Goal: Task Accomplishment & Management: Complete application form

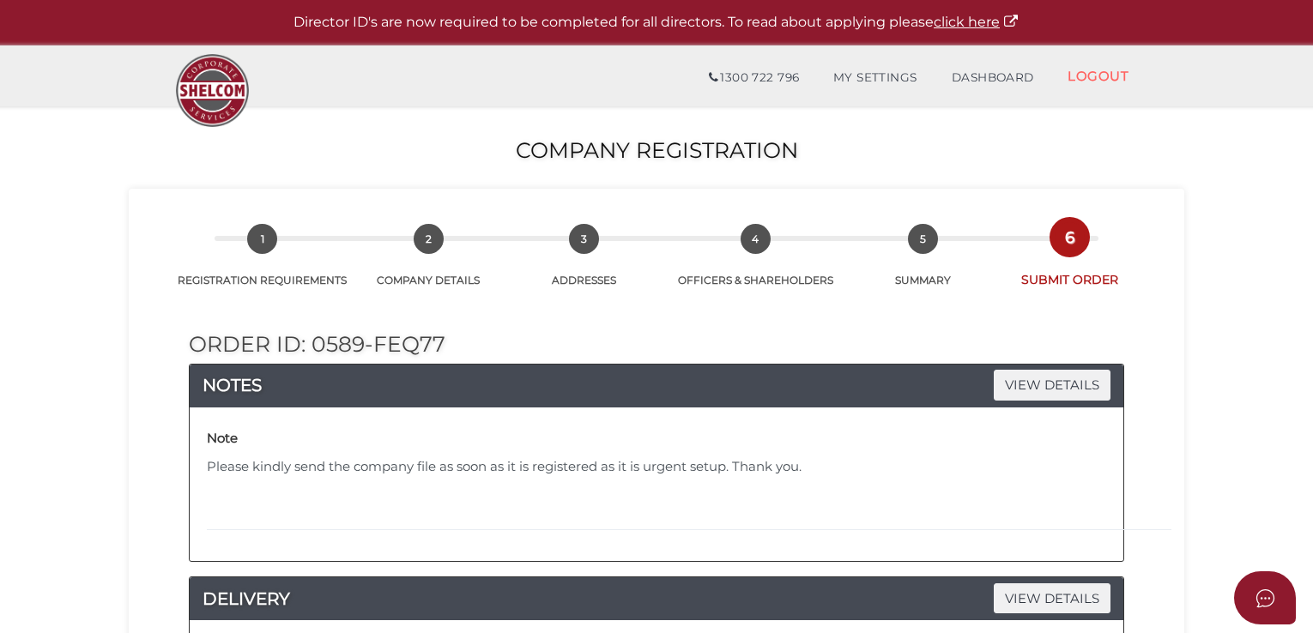
select select "Other"
select select "Comb Binding"
select select "0"
select select "No"
select select "000026488"
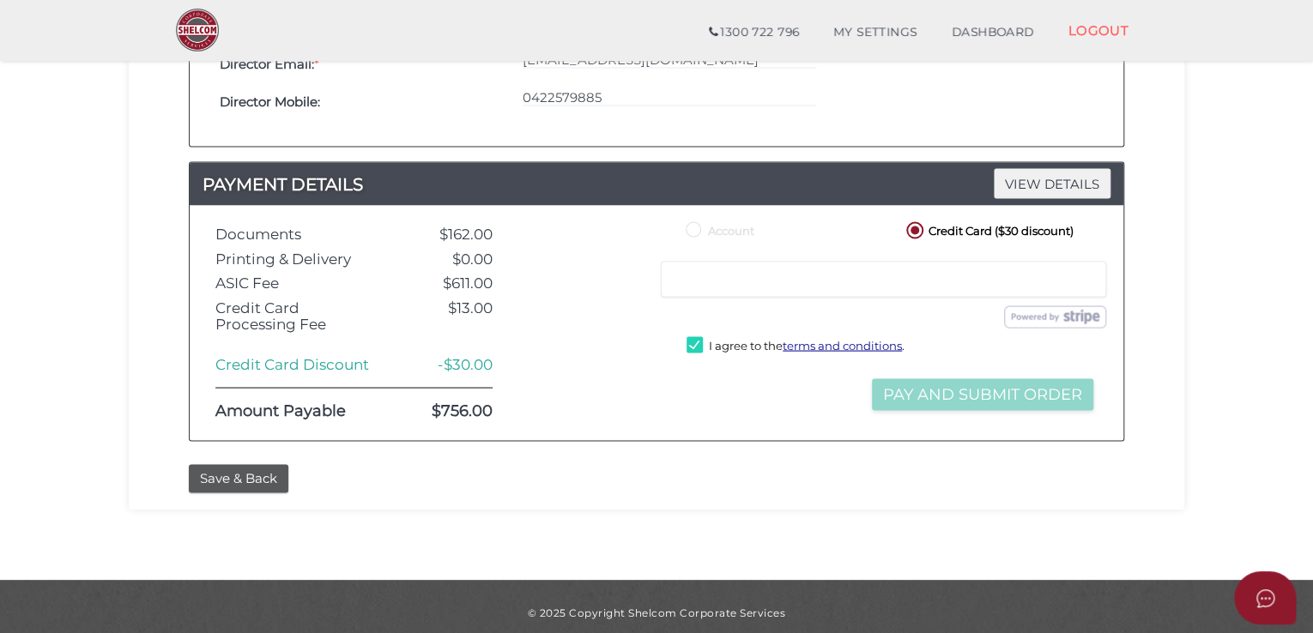
scroll to position [1563, 0]
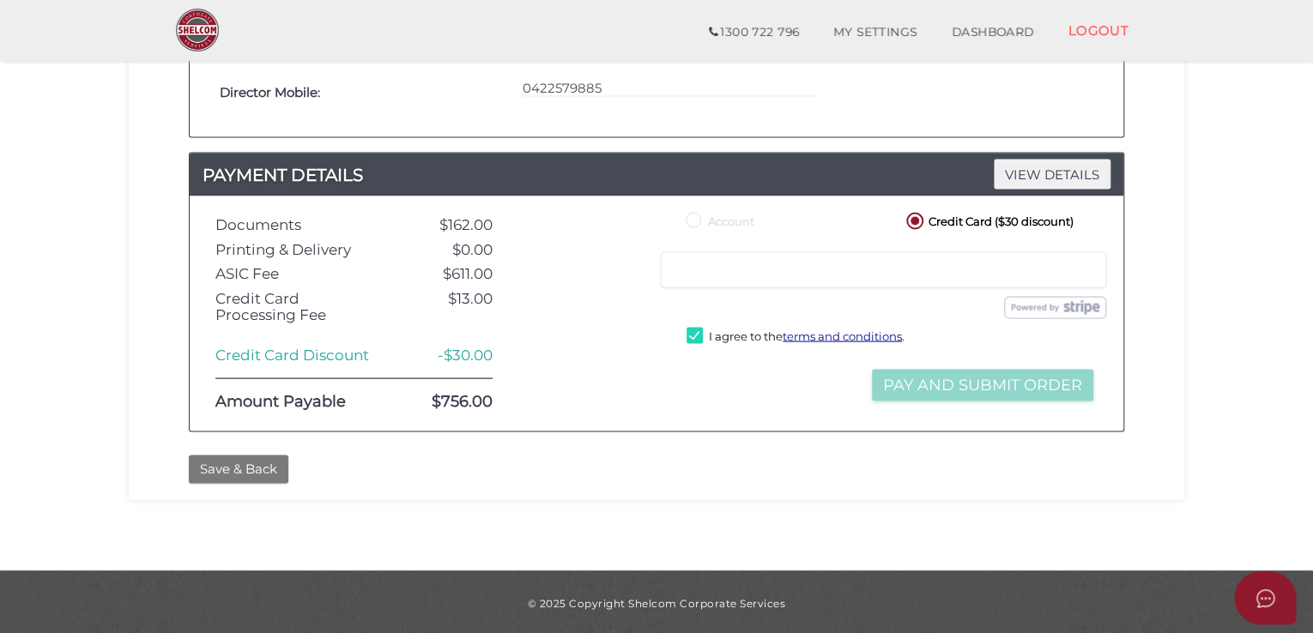
click at [257, 465] on button "Save & Back" at bounding box center [239, 469] width 100 height 28
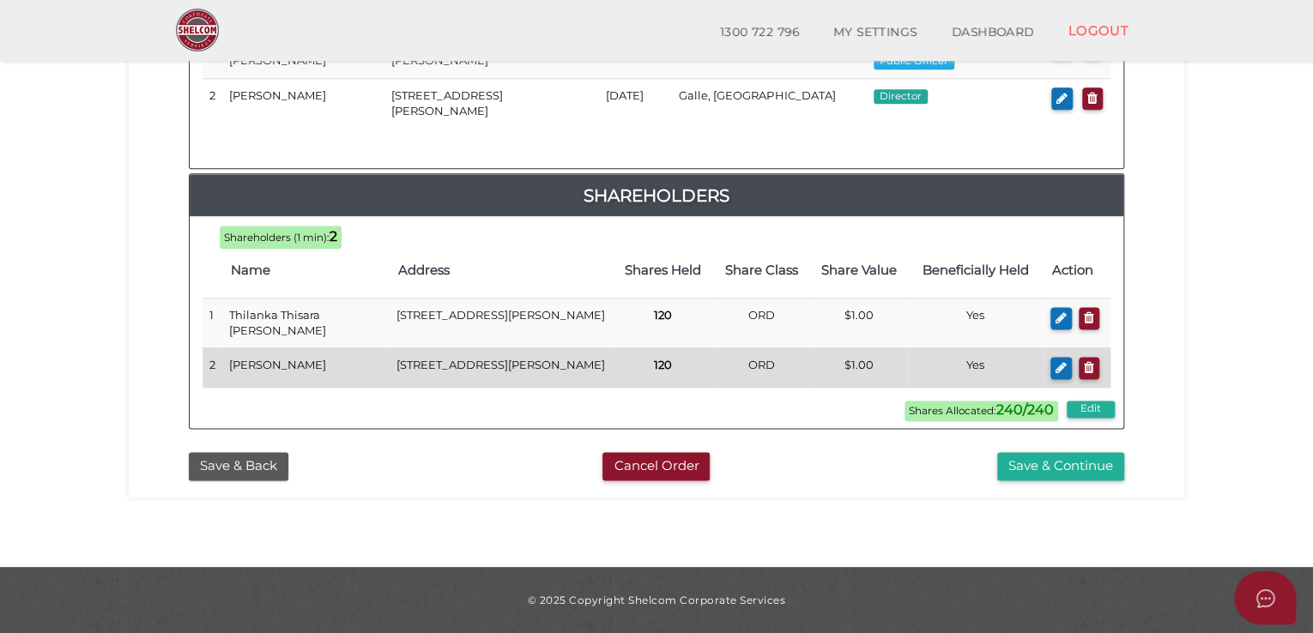
scroll to position [1015, 0]
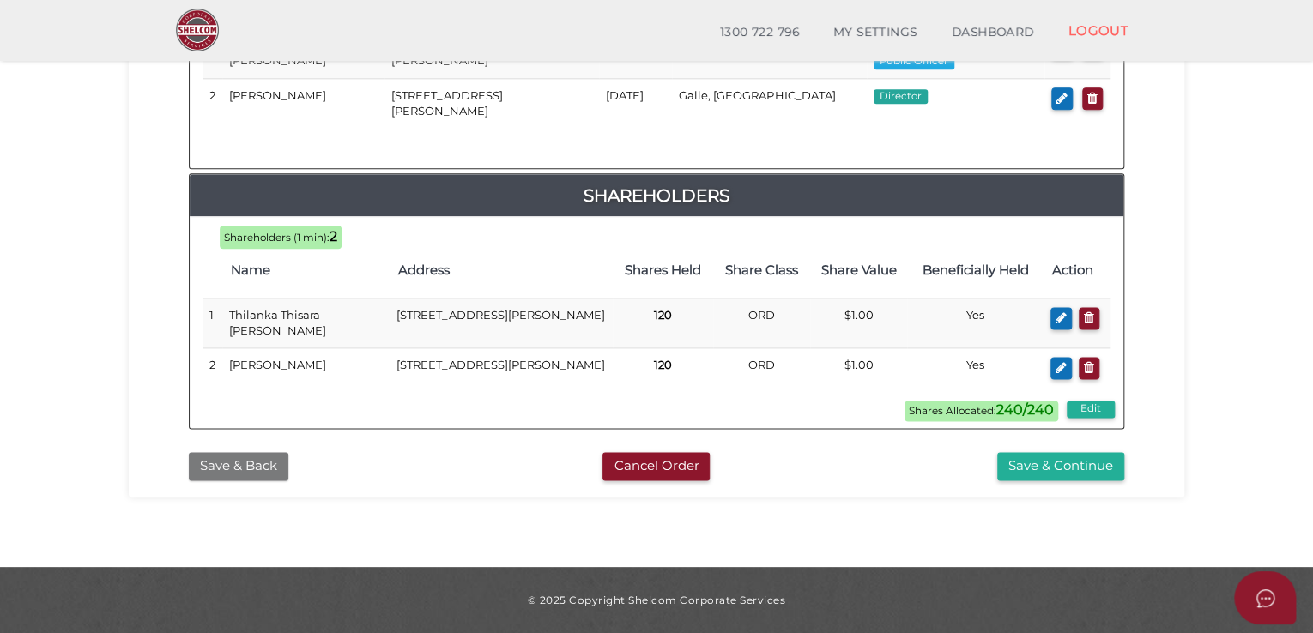
click at [245, 468] on button "Save & Back" at bounding box center [239, 466] width 100 height 28
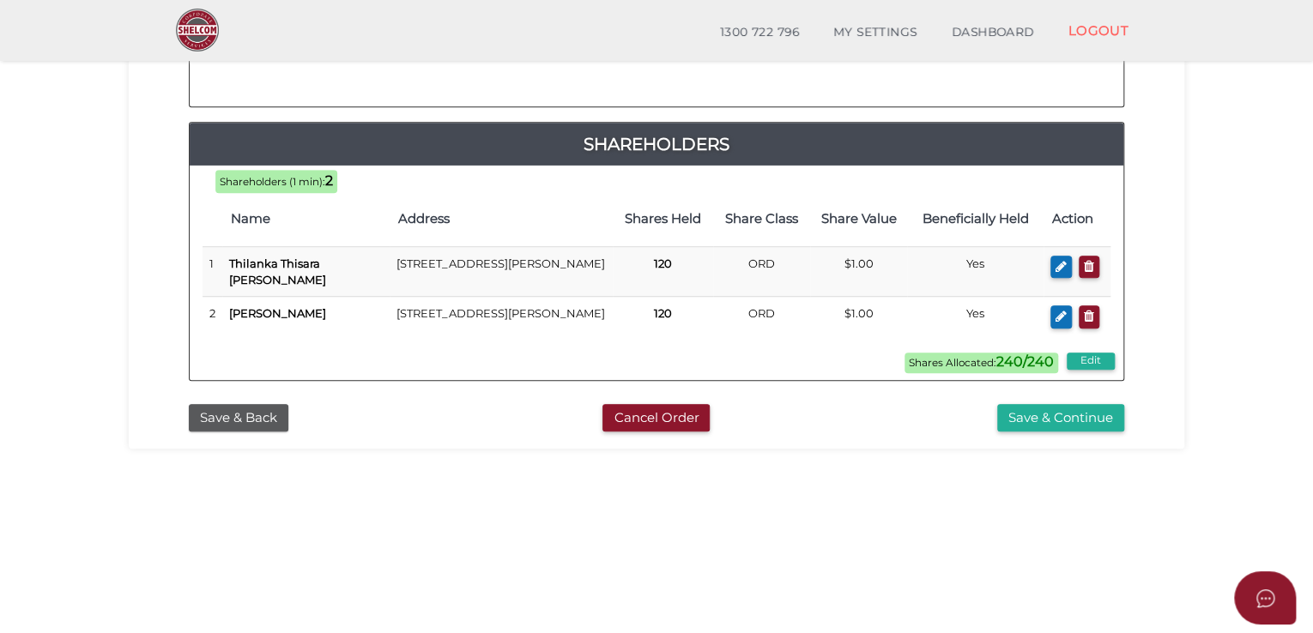
scroll to position [545, 0]
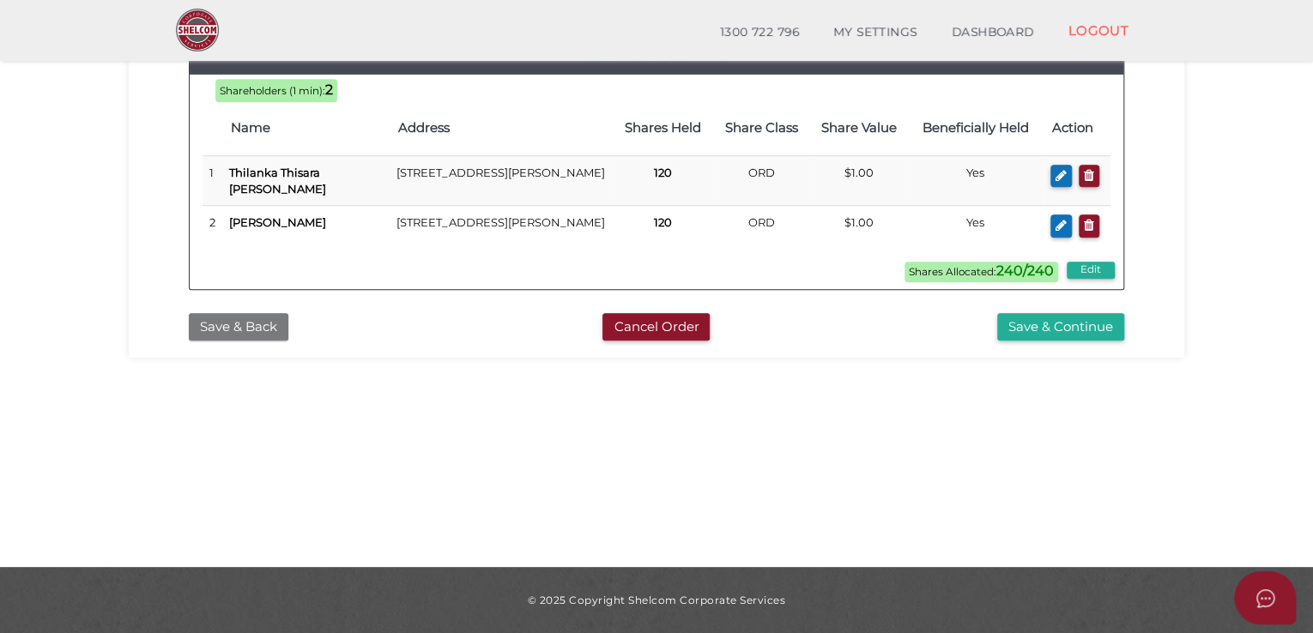
click at [260, 342] on button "Save & Back" at bounding box center [239, 327] width 100 height 28
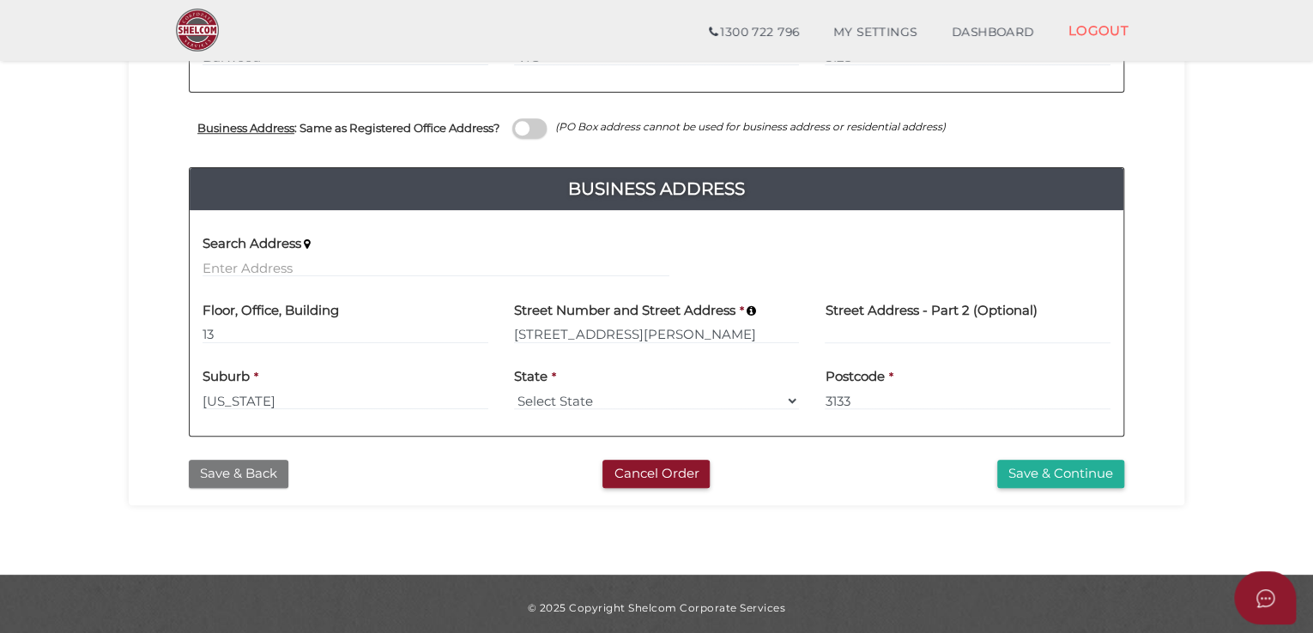
scroll to position [608, 0]
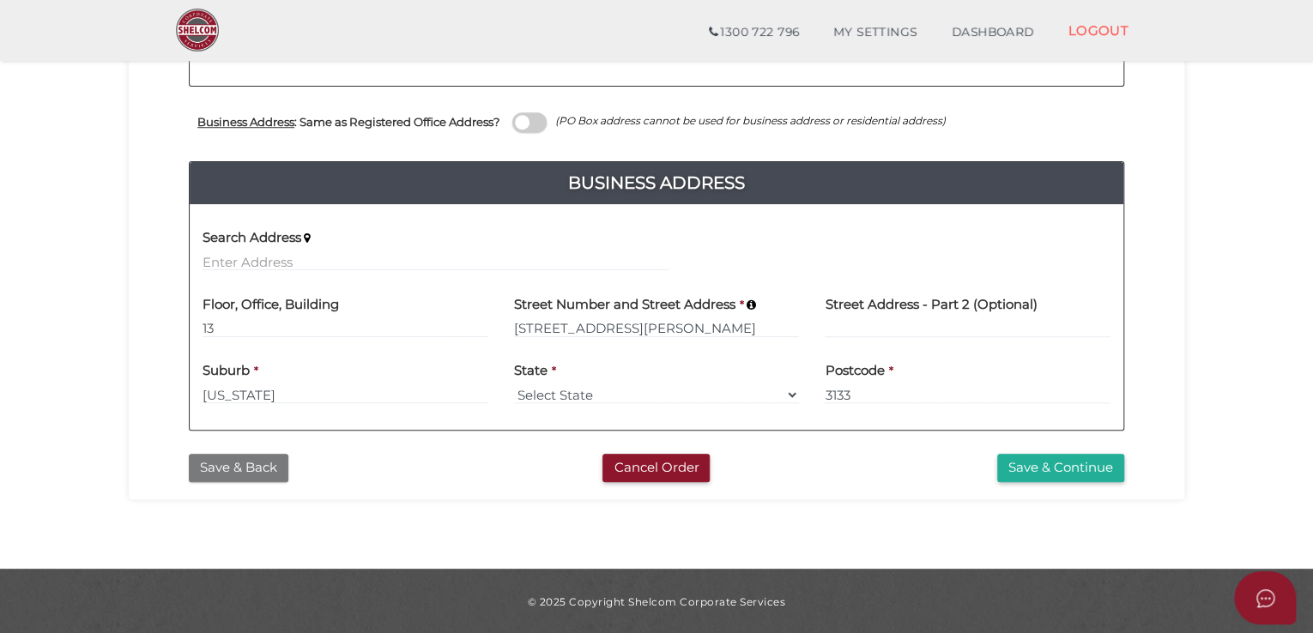
click at [252, 469] on button "Save & Back" at bounding box center [239, 468] width 100 height 28
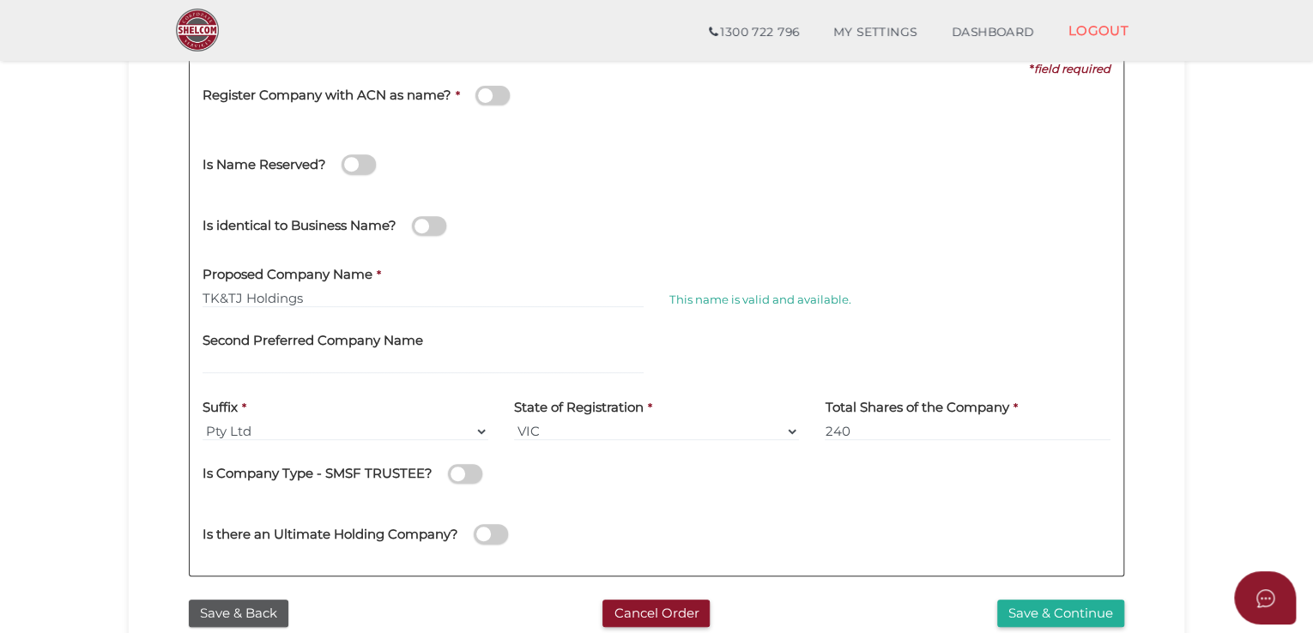
scroll to position [257, 0]
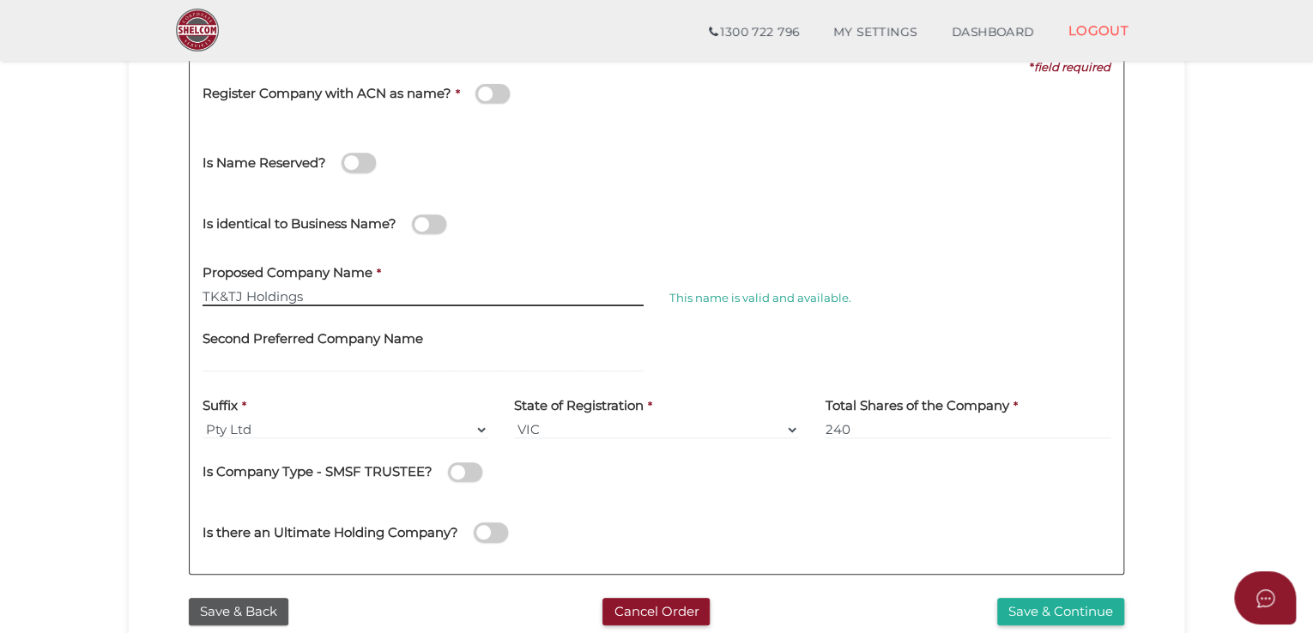
drag, startPoint x: 322, startPoint y: 300, endPoint x: 98, endPoint y: 306, distance: 224.0
click at [98, 306] on section "Company Registration fbeb1354afabc08cc8cd95e4bd2dfdee 1 REGISTRATION REQUIREMEN…" at bounding box center [656, 321] width 1313 height 1067
paste input "FLASH BRANDING"
type input "FLASH BRANDING"
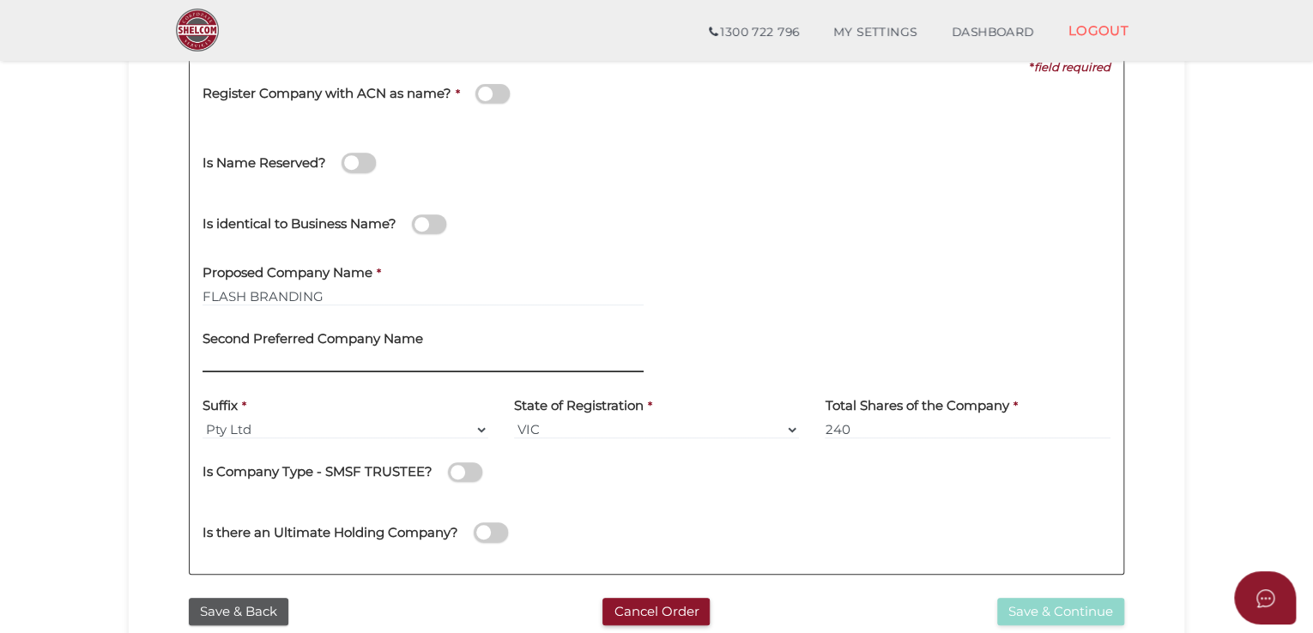
click at [386, 358] on input "text" at bounding box center [423, 363] width 441 height 19
drag, startPoint x: 1072, startPoint y: 300, endPoint x: 740, endPoint y: 297, distance: 332.1
click at [740, 297] on div "Unfortunately, this name is not available. Please enter a different one." at bounding box center [889, 285] width 467 height 67
click at [882, 285] on div "Unfortunately, this name is not available. Please enter a different one." at bounding box center [889, 285] width 467 height 67
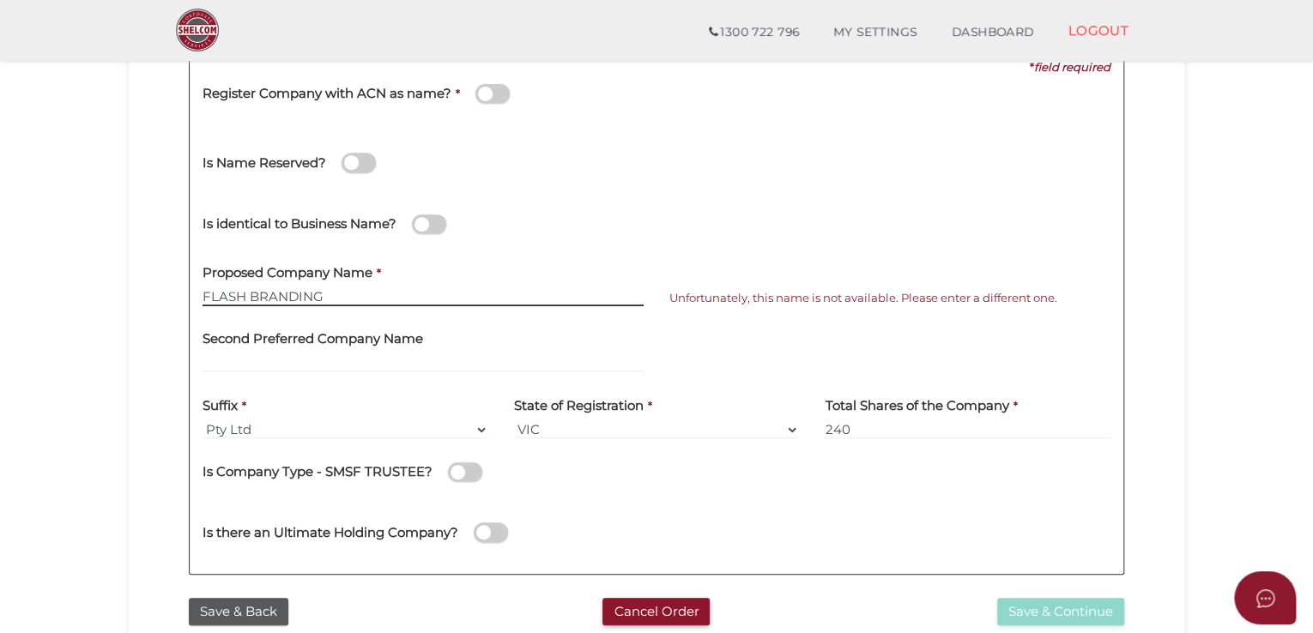
click at [369, 303] on input "FLASH BRANDING" at bounding box center [423, 296] width 441 height 19
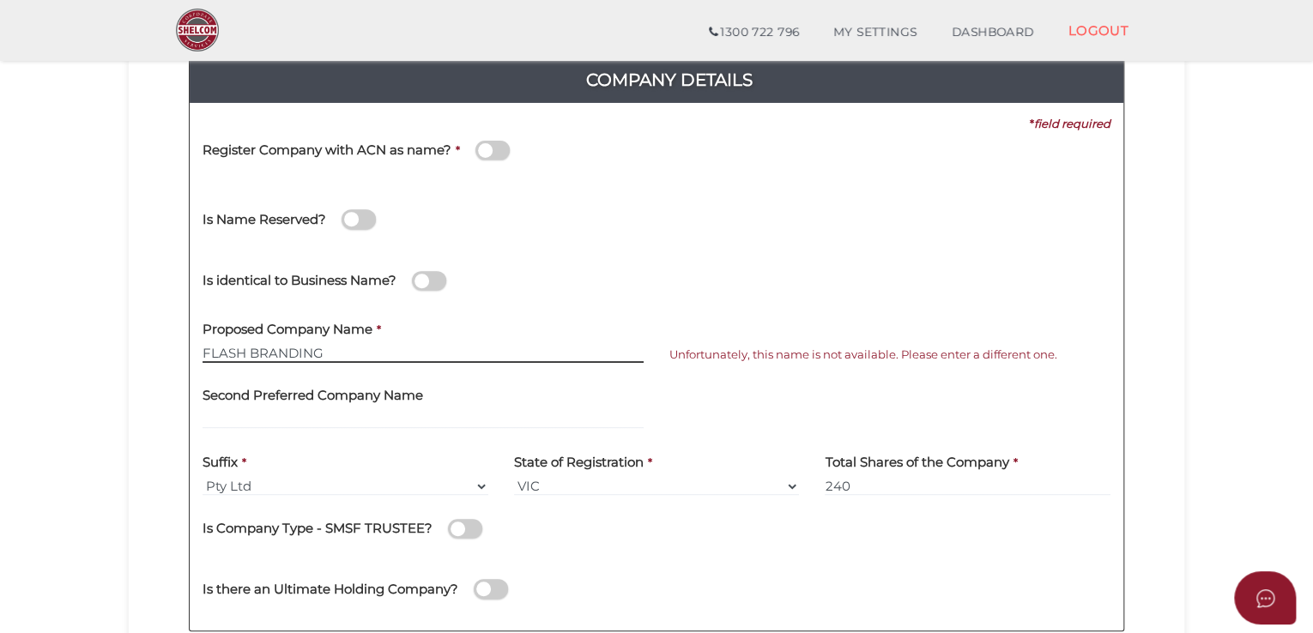
scroll to position [172, 0]
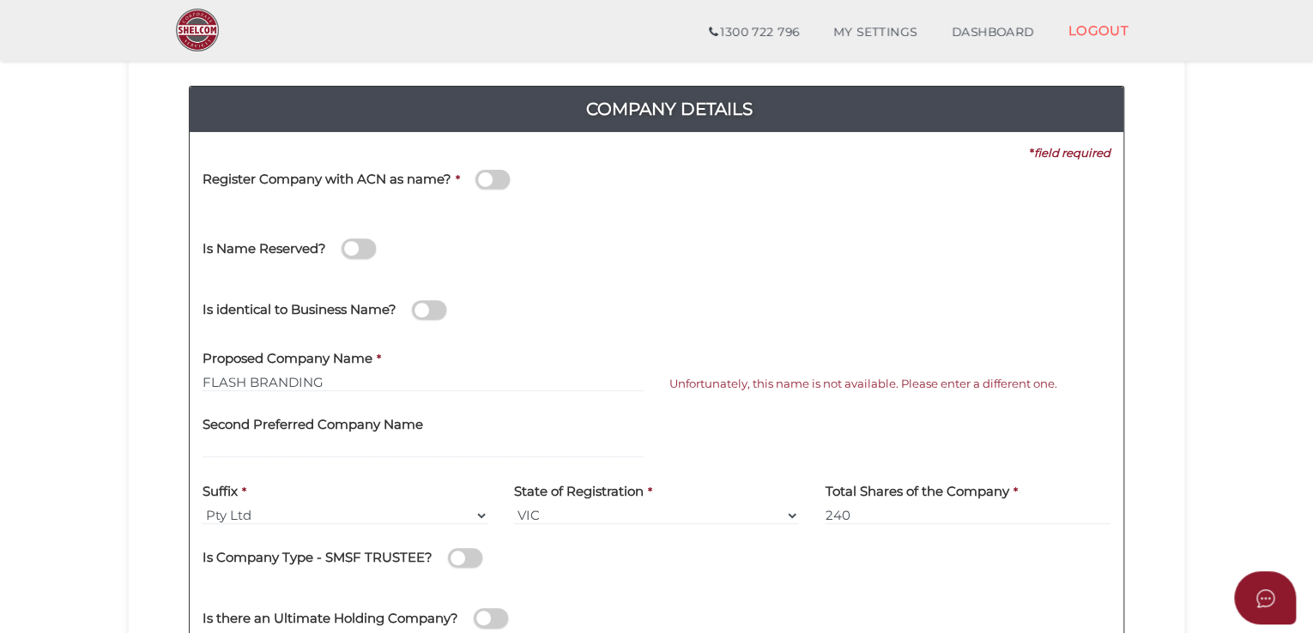
click at [431, 314] on span at bounding box center [429, 310] width 34 height 20
click at [0, 0] on input "checkbox" at bounding box center [0, 0] width 0 height 0
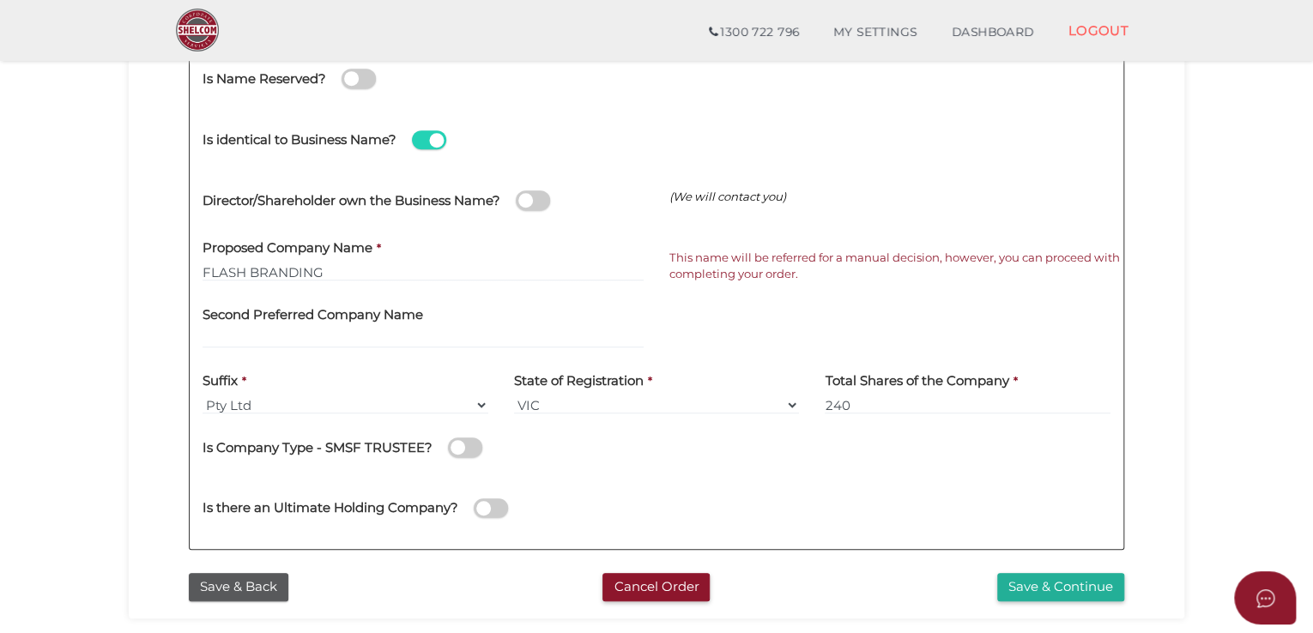
scroll to position [343, 0]
click at [436, 136] on span at bounding box center [429, 139] width 34 height 20
click at [0, 0] on input "checkbox" at bounding box center [0, 0] width 0 height 0
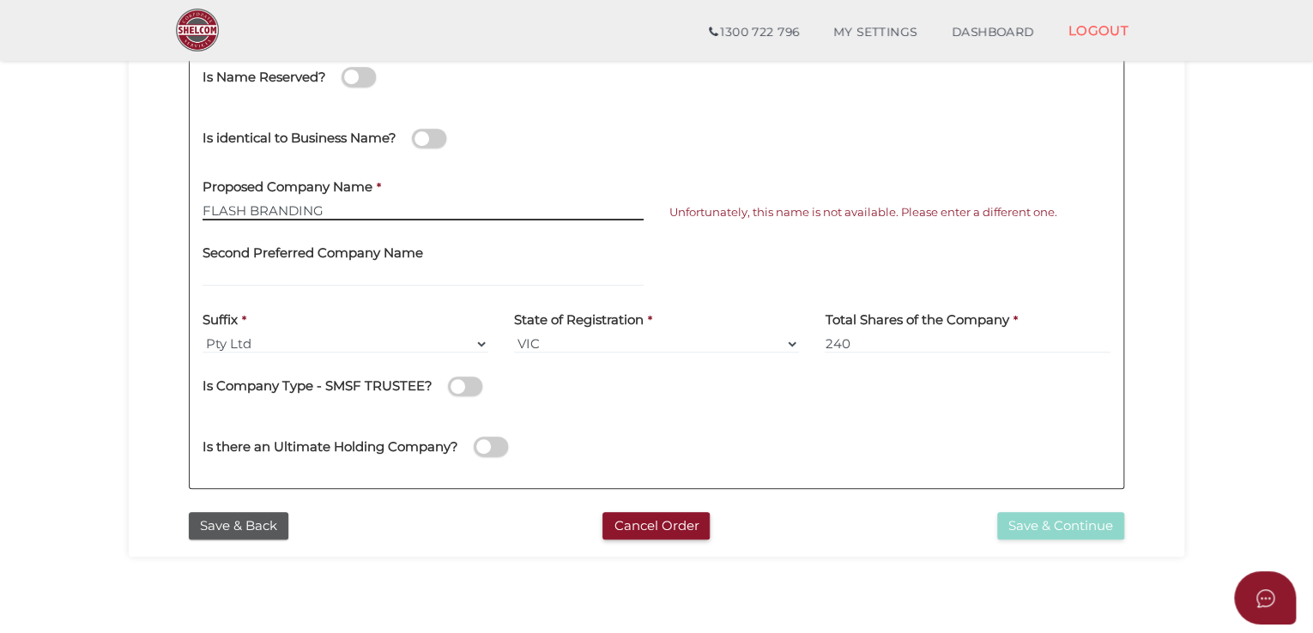
click at [438, 204] on input "FLASH BRANDING" at bounding box center [423, 211] width 441 height 19
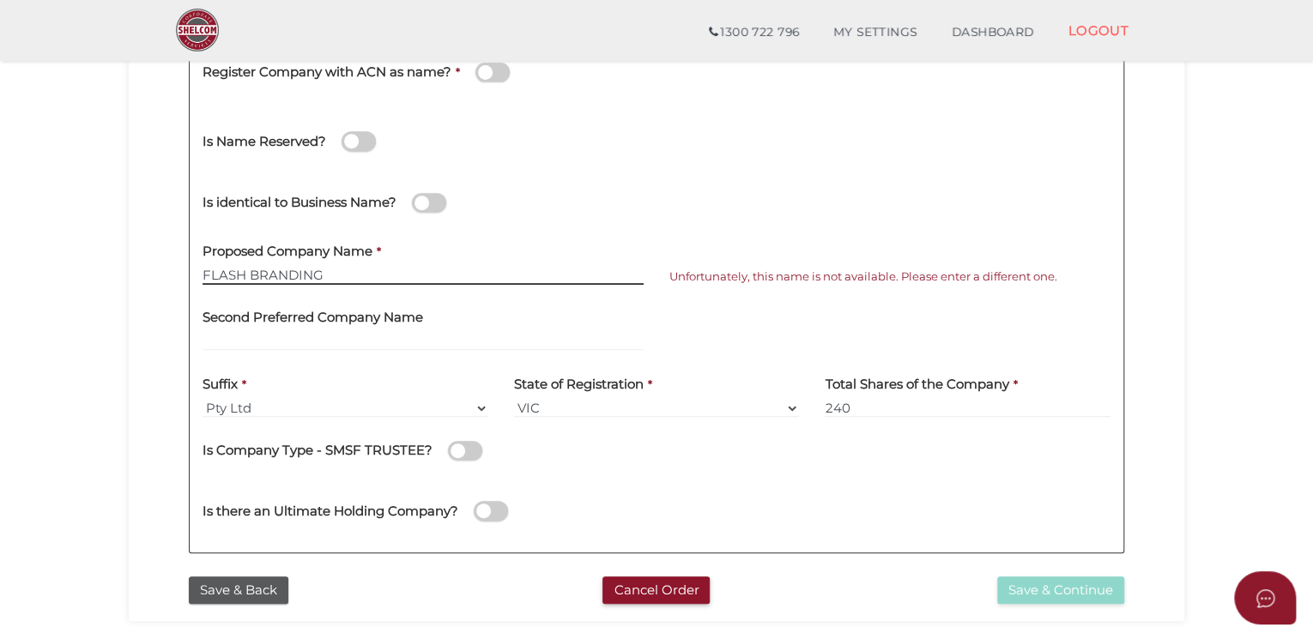
scroll to position [172, 0]
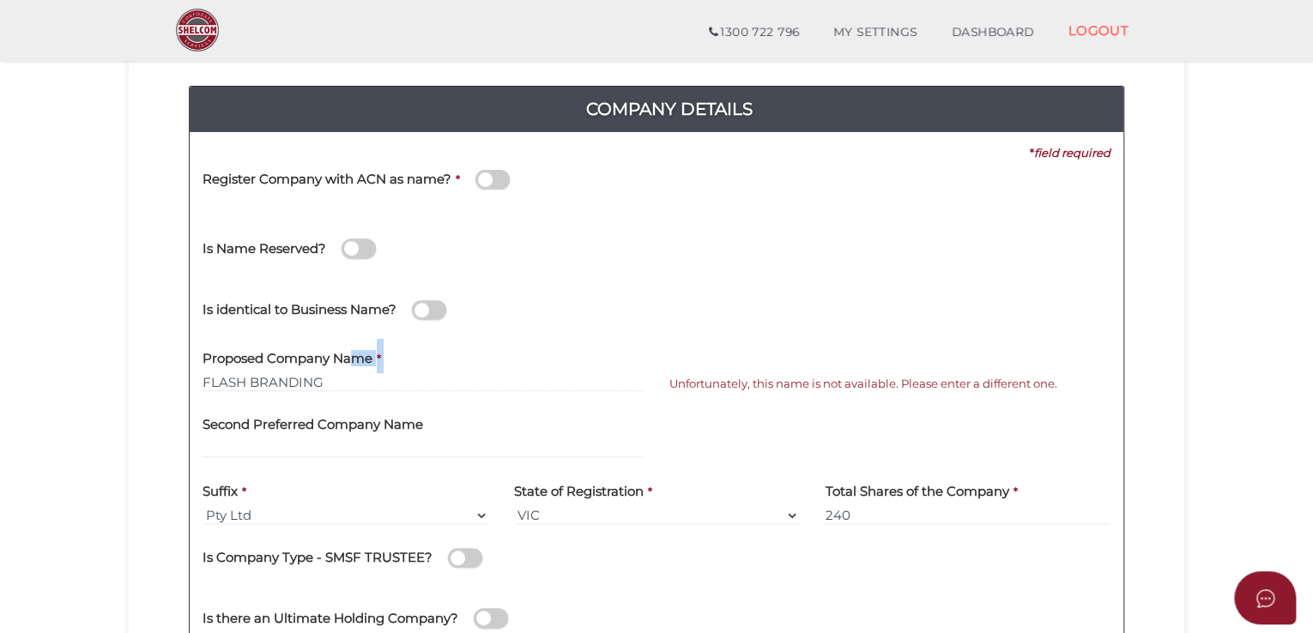
drag, startPoint x: 350, startPoint y: 366, endPoint x: 159, endPoint y: 387, distance: 192.6
click at [178, 387] on div "Company Details Pty Ltd 0f6e52f5f2eca68b2693963826271084 fbeb1354afabc08cc8cd95…" at bounding box center [657, 366] width 1030 height 620
click at [327, 384] on input "FLASH BRANDING" at bounding box center [423, 382] width 441 height 19
drag, startPoint x: 361, startPoint y: 384, endPoint x: 104, endPoint y: 387, distance: 257.5
click at [104, 387] on section "Company Registration fbeb1354afabc08cc8cd95e4bd2dfdee 1 REGISTRATION REQUIREMEN…" at bounding box center [656, 407] width 1313 height 1067
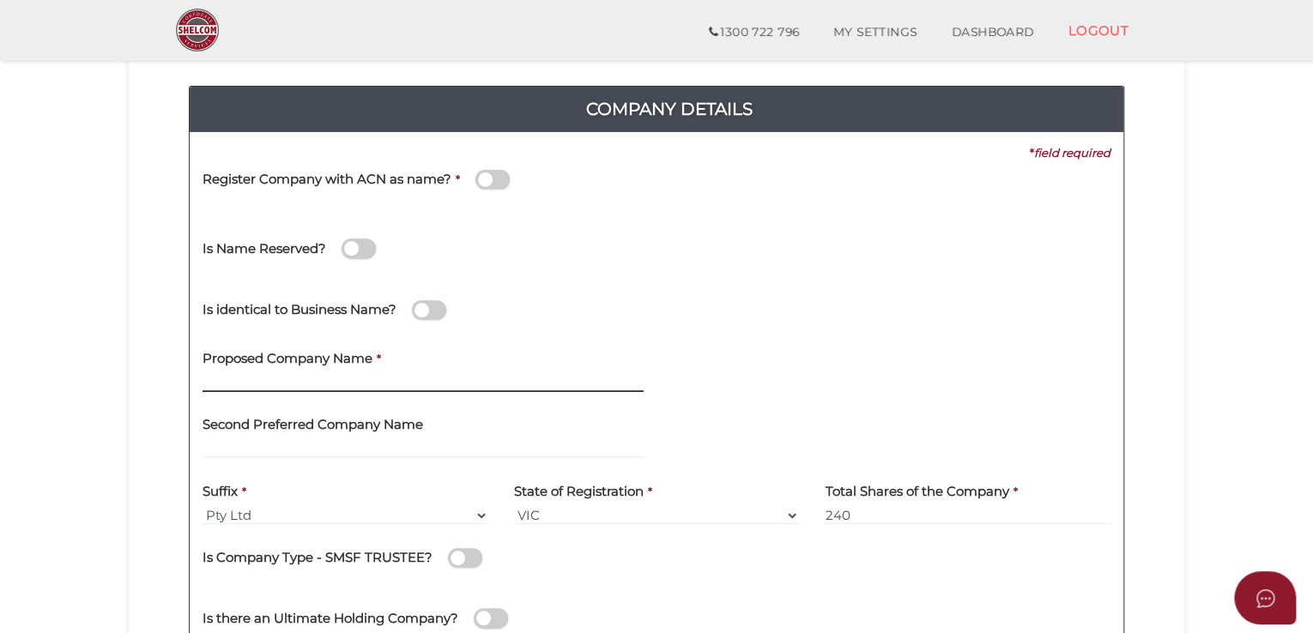
click at [275, 379] on input "text" at bounding box center [423, 382] width 441 height 19
drag, startPoint x: 253, startPoint y: 395, endPoint x: 253, endPoint y: 384, distance: 11.2
click at [253, 384] on div "Proposed Company Name *" at bounding box center [423, 371] width 467 height 67
click at [257, 372] on label "Proposed Company Name" at bounding box center [288, 355] width 170 height 35
drag, startPoint x: 257, startPoint y: 372, endPoint x: 246, endPoint y: 380, distance: 13.6
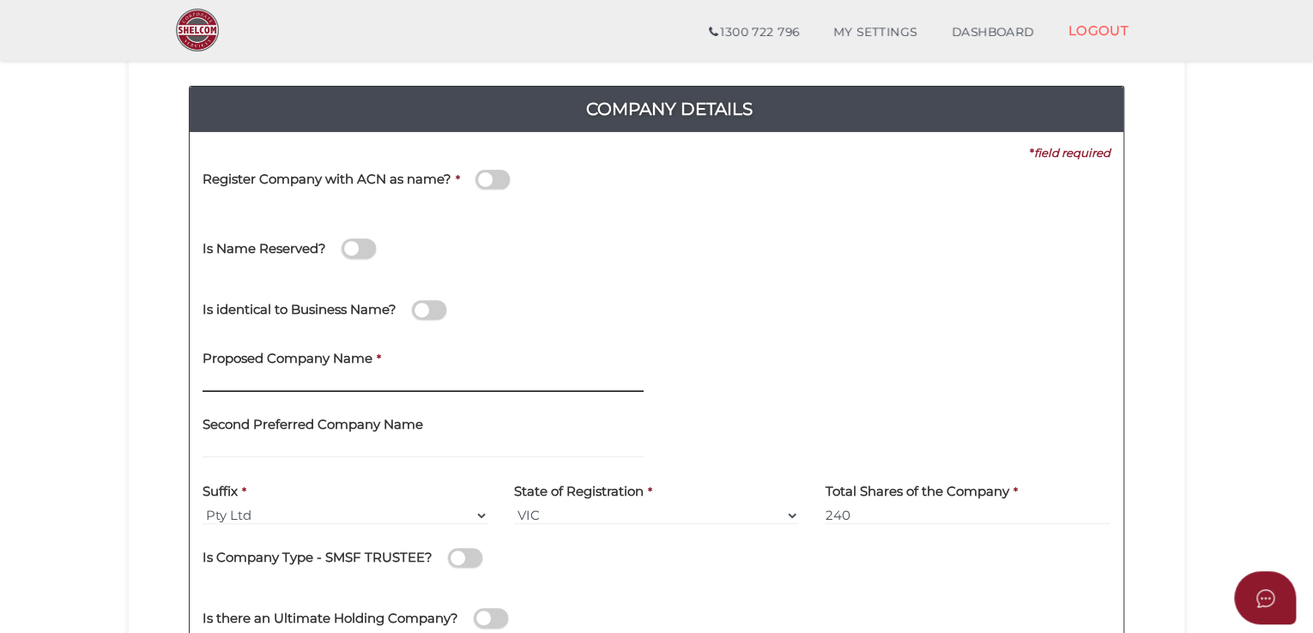
click at [246, 380] on input "text" at bounding box center [423, 382] width 441 height 19
paste input "TK&TJ Holdings"
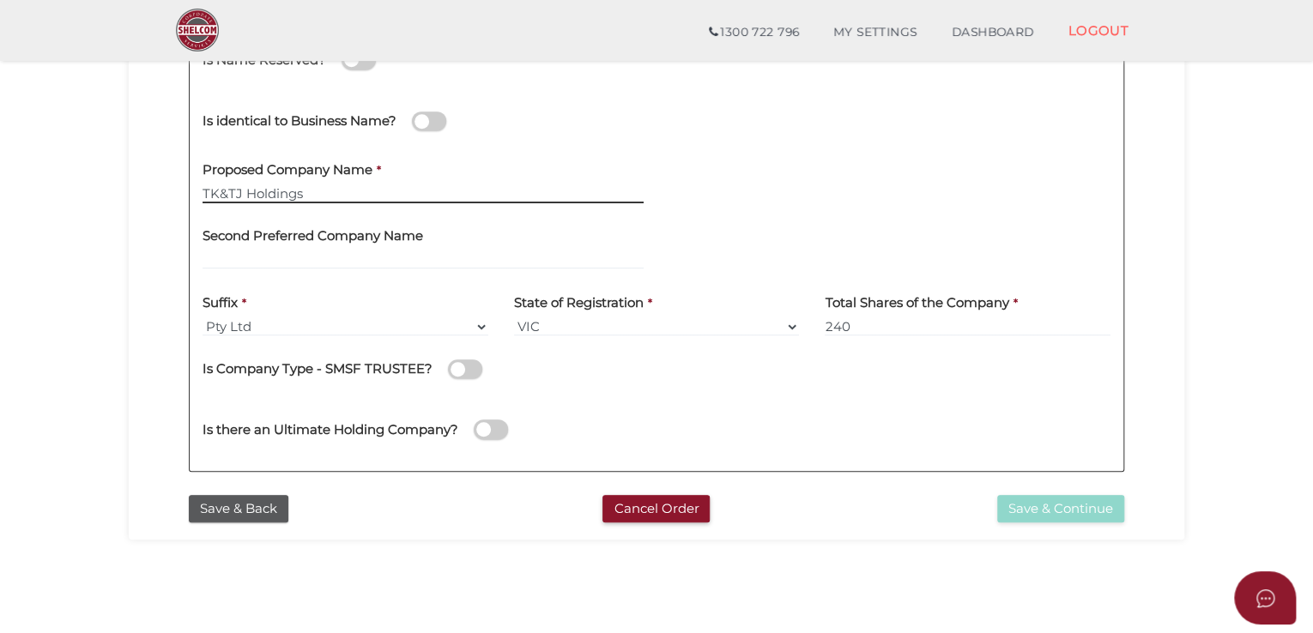
scroll to position [429, 0]
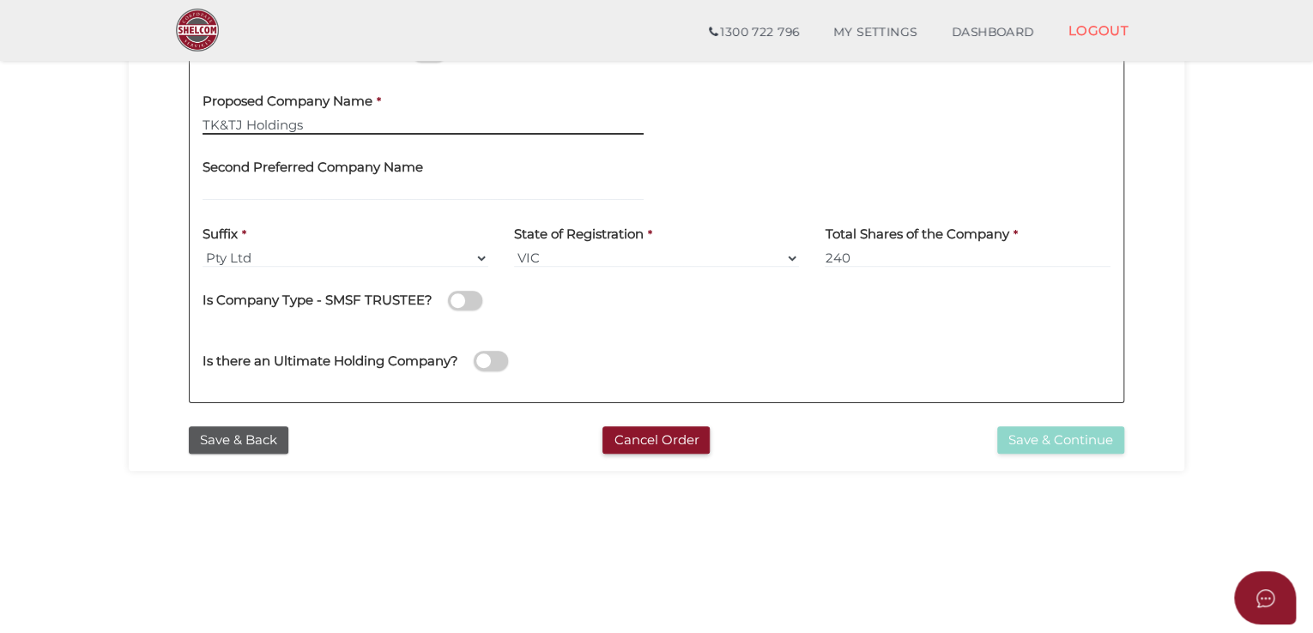
type input "TK&TJ Holdings"
click at [426, 564] on section "Company Registration fbeb1354afabc08cc8cd95e4bd2dfdee 1 REGISTRATION REQUIREMEN…" at bounding box center [656, 149] width 1313 height 1067
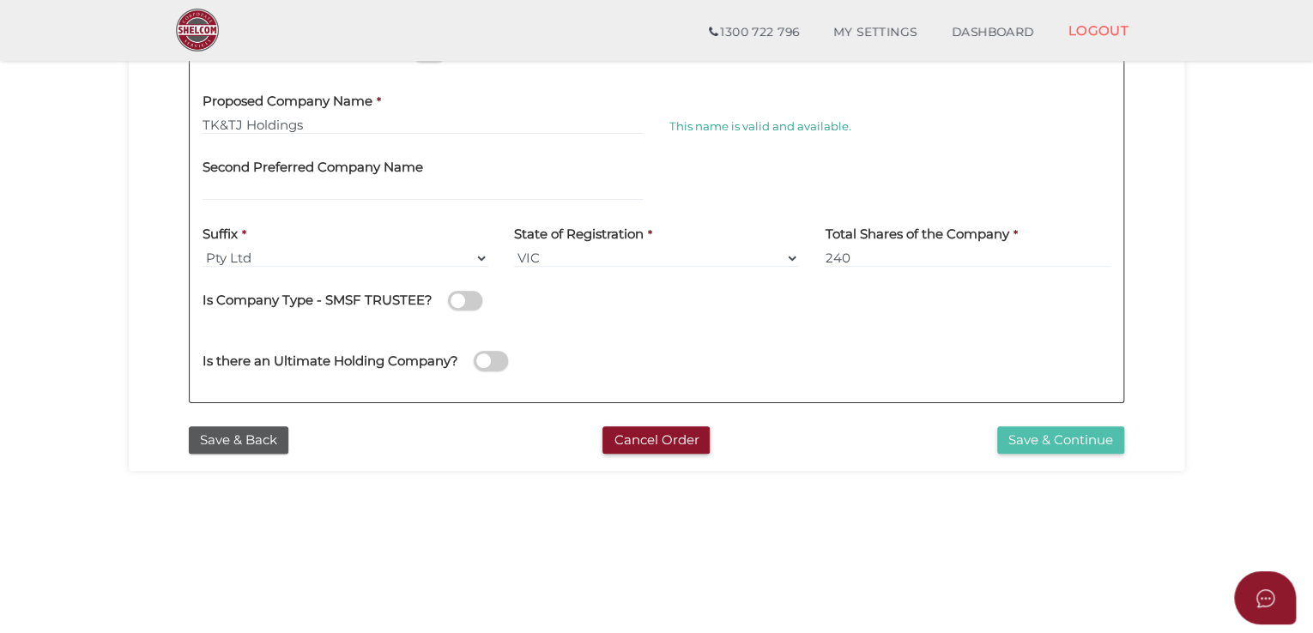
click at [1064, 445] on button "Save & Continue" at bounding box center [1060, 440] width 127 height 28
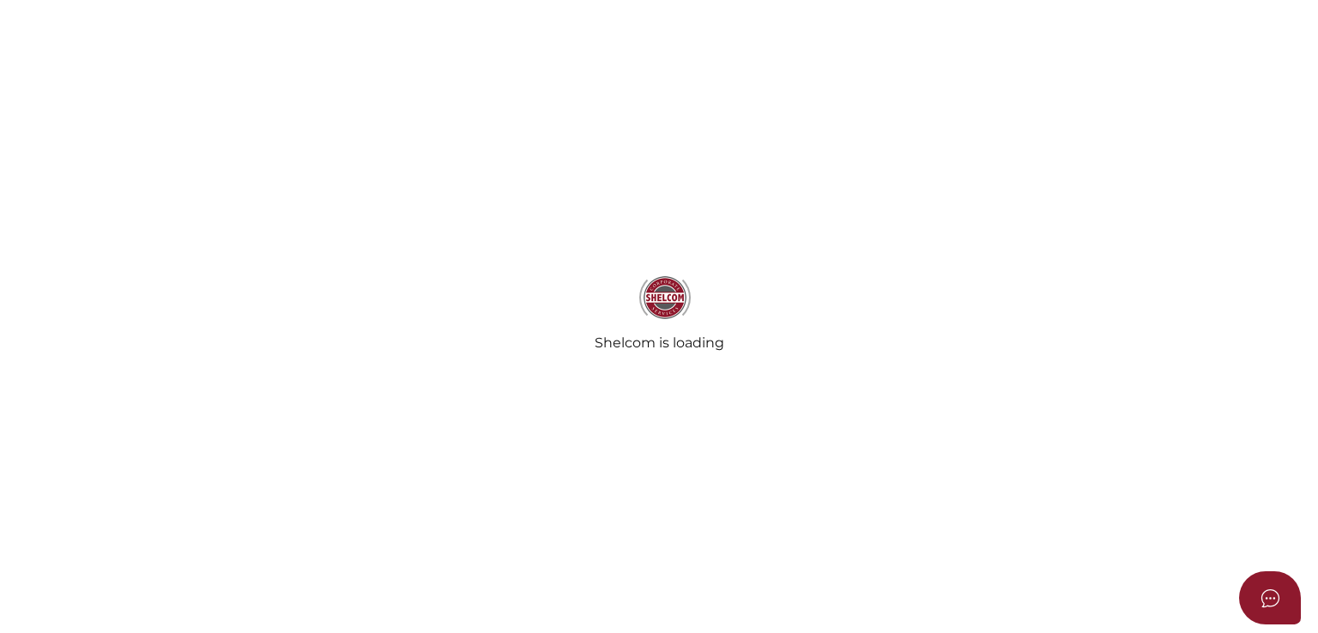
type input "Opulent Accountants"
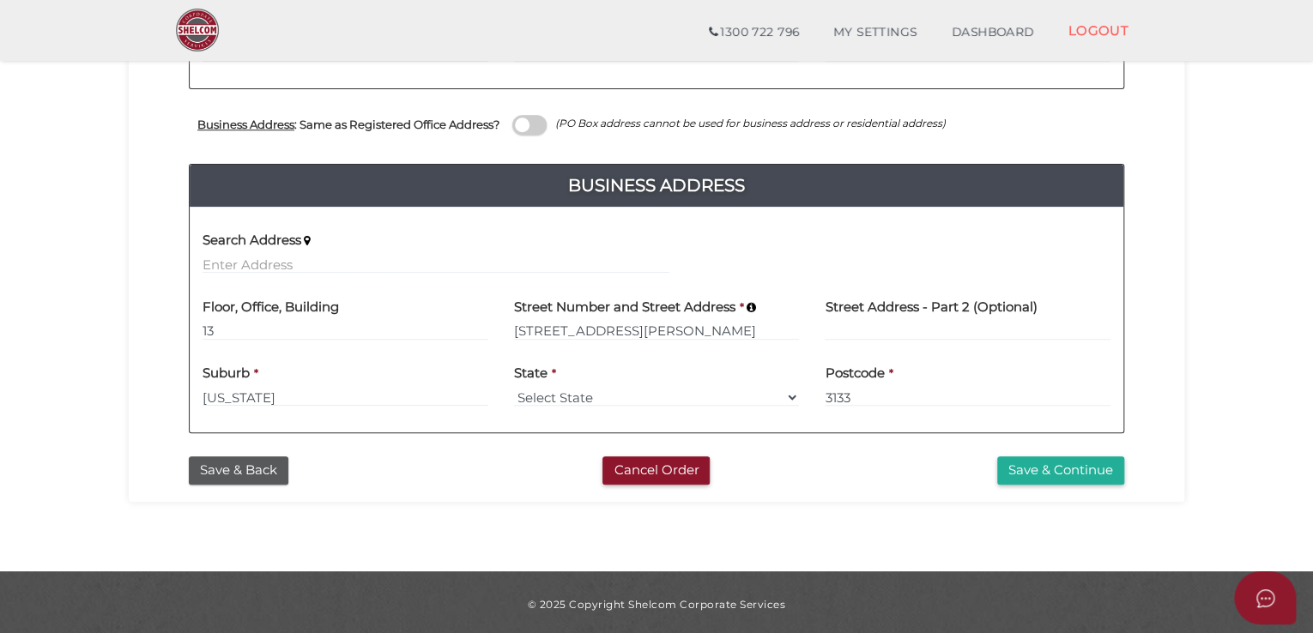
scroll to position [608, 0]
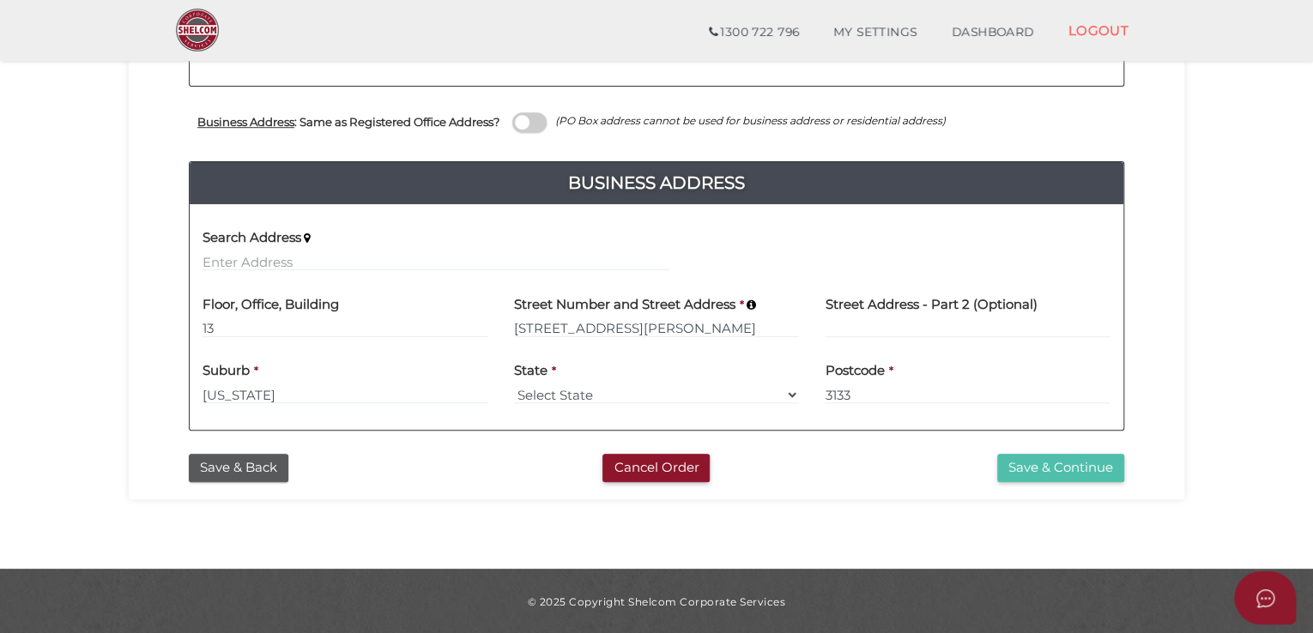
click at [1033, 472] on button "Save & Continue" at bounding box center [1060, 468] width 127 height 28
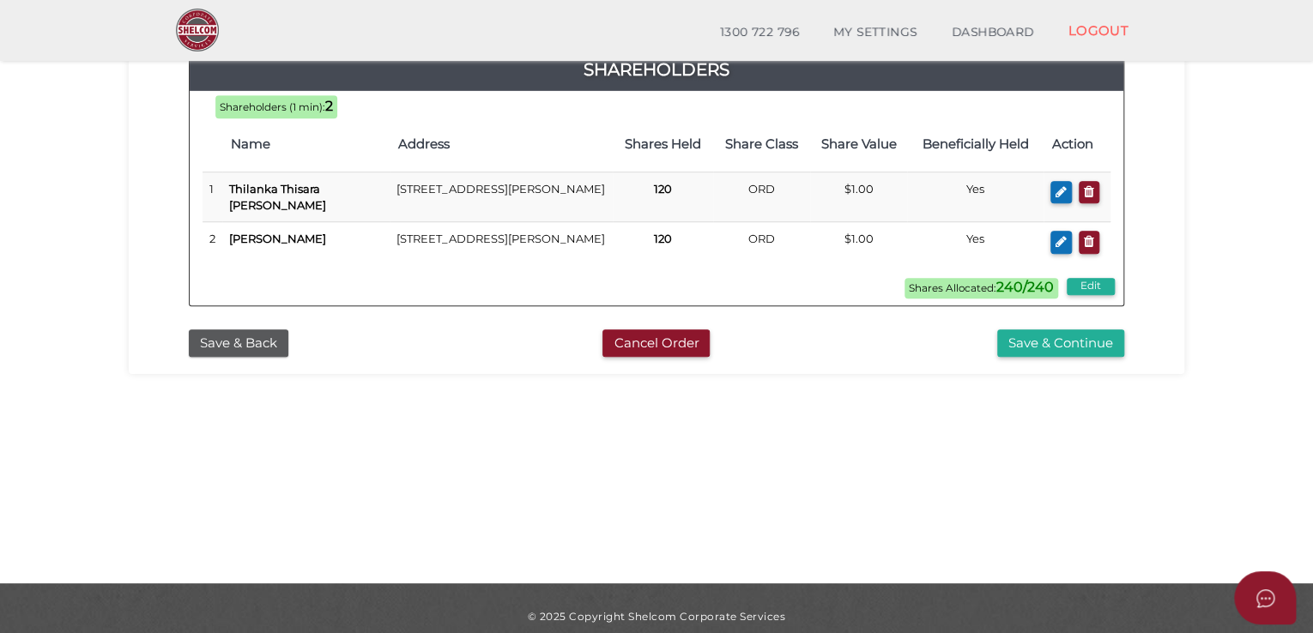
scroll to position [545, 0]
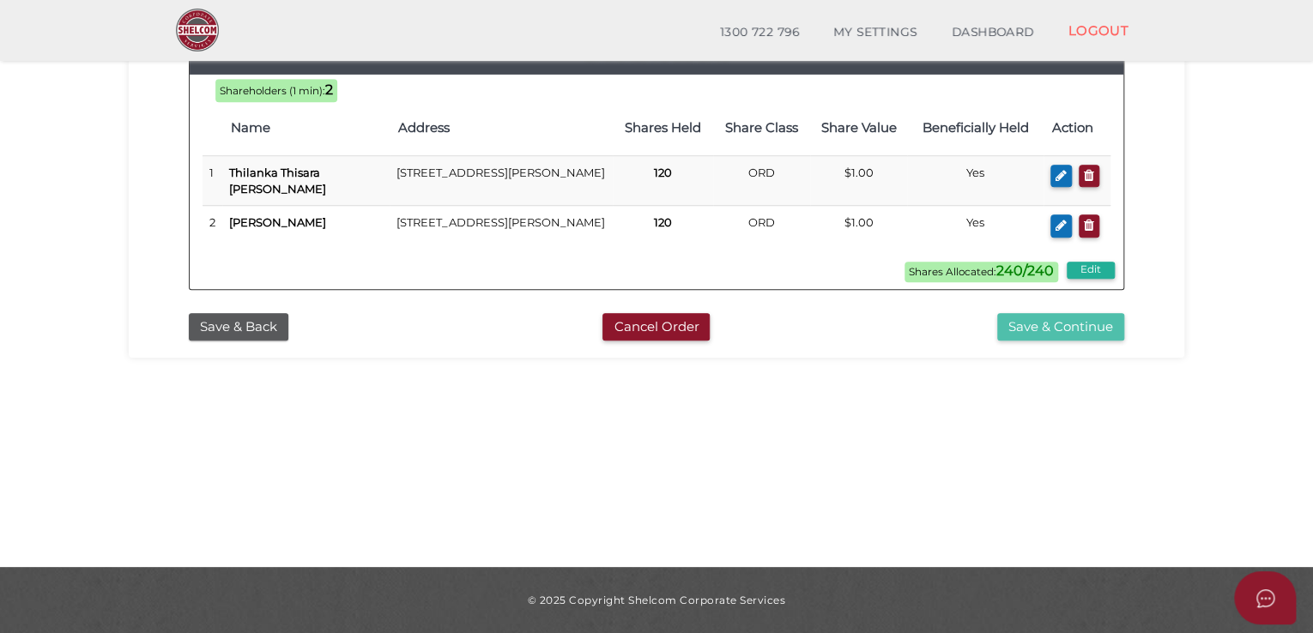
click at [1051, 342] on button "Save & Continue" at bounding box center [1060, 327] width 127 height 28
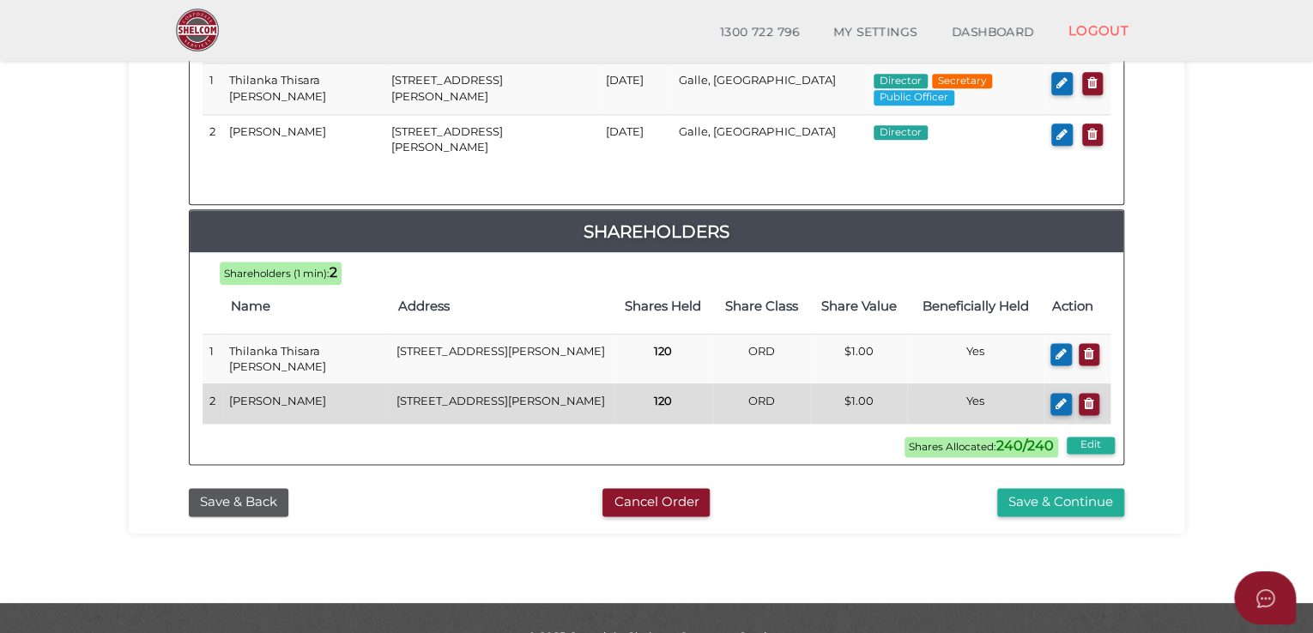
scroll to position [1015, 0]
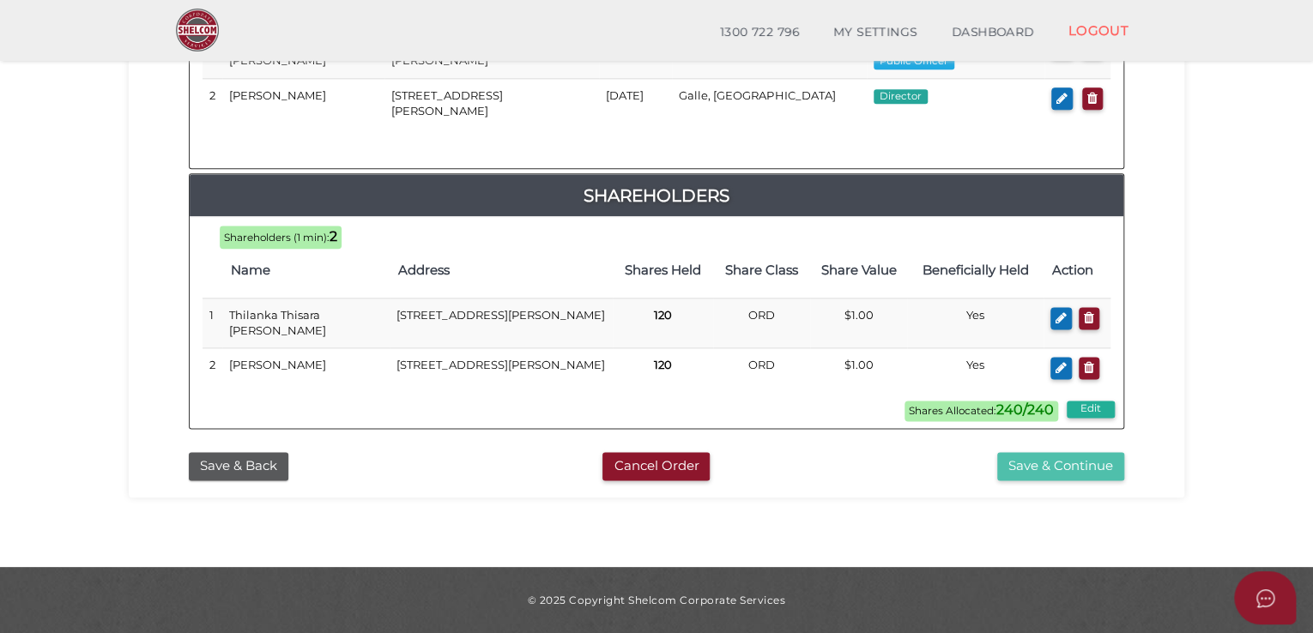
click at [1031, 458] on button "Save & Continue" at bounding box center [1060, 466] width 127 height 28
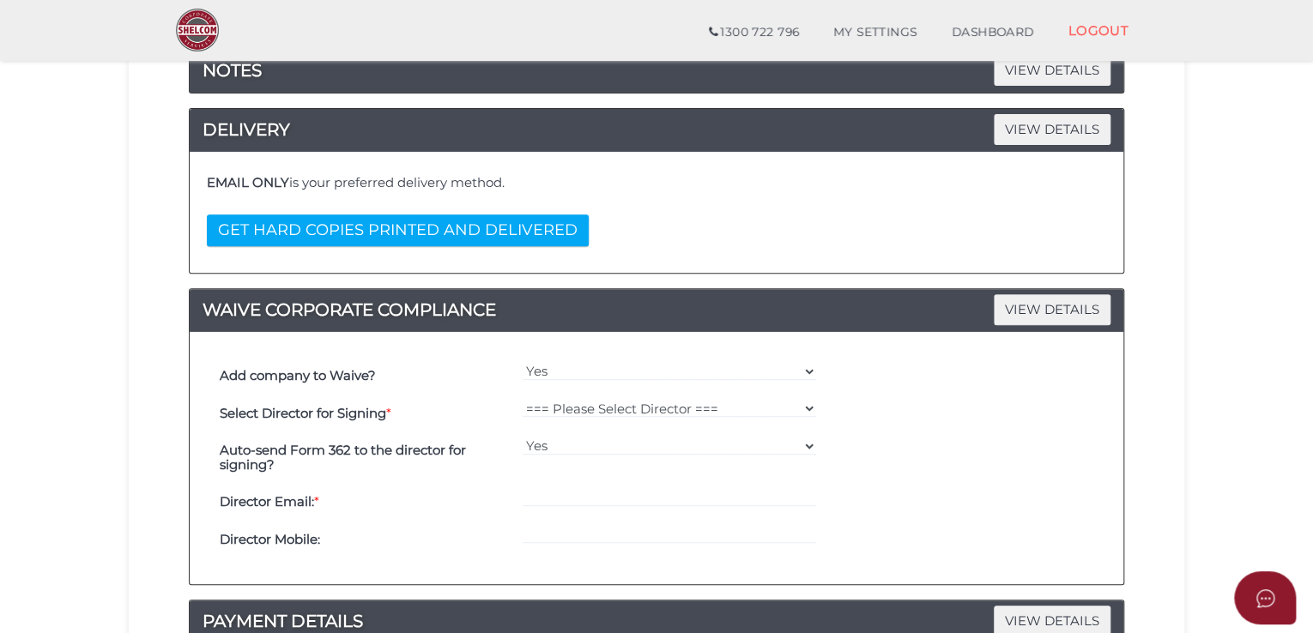
scroll to position [257, 0]
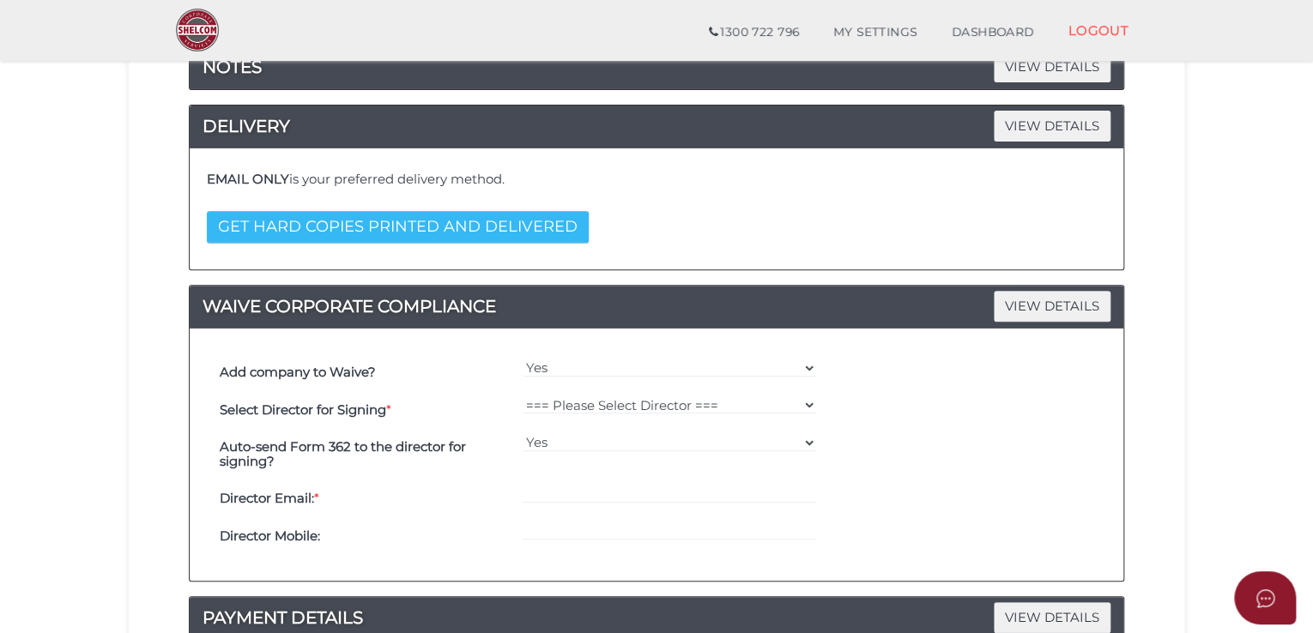
click at [346, 227] on button "GET HARD COPIES PRINTED AND DELIVERED" at bounding box center [398, 227] width 382 height 32
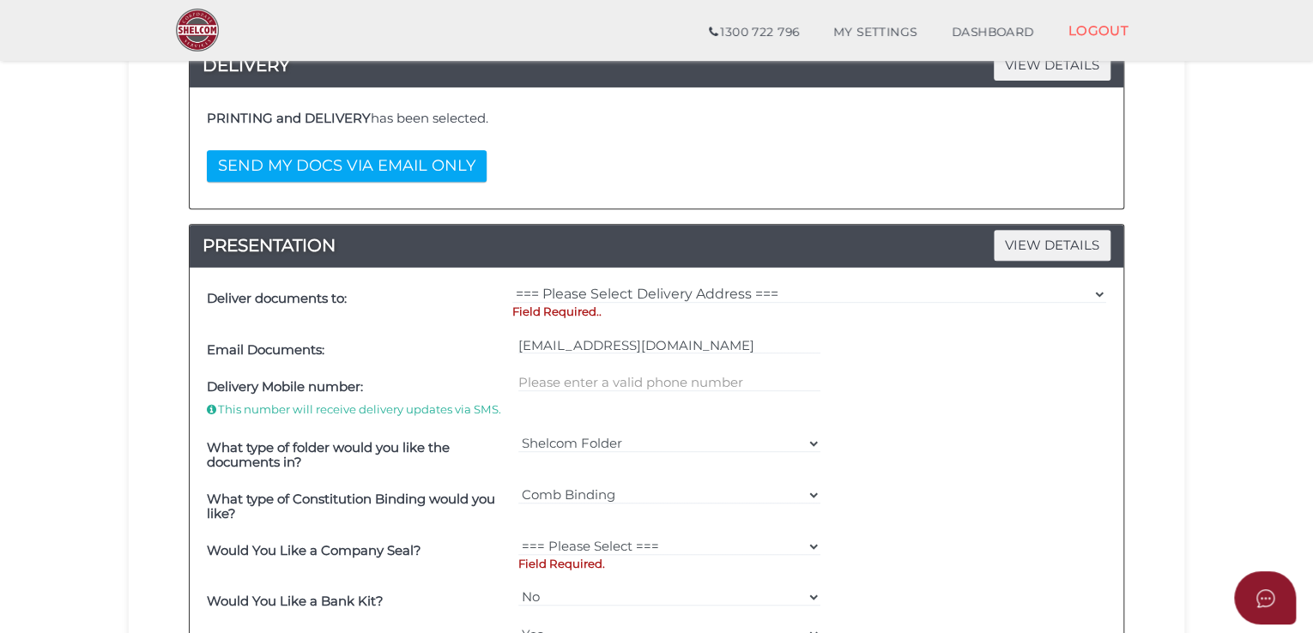
scroll to position [343, 0]
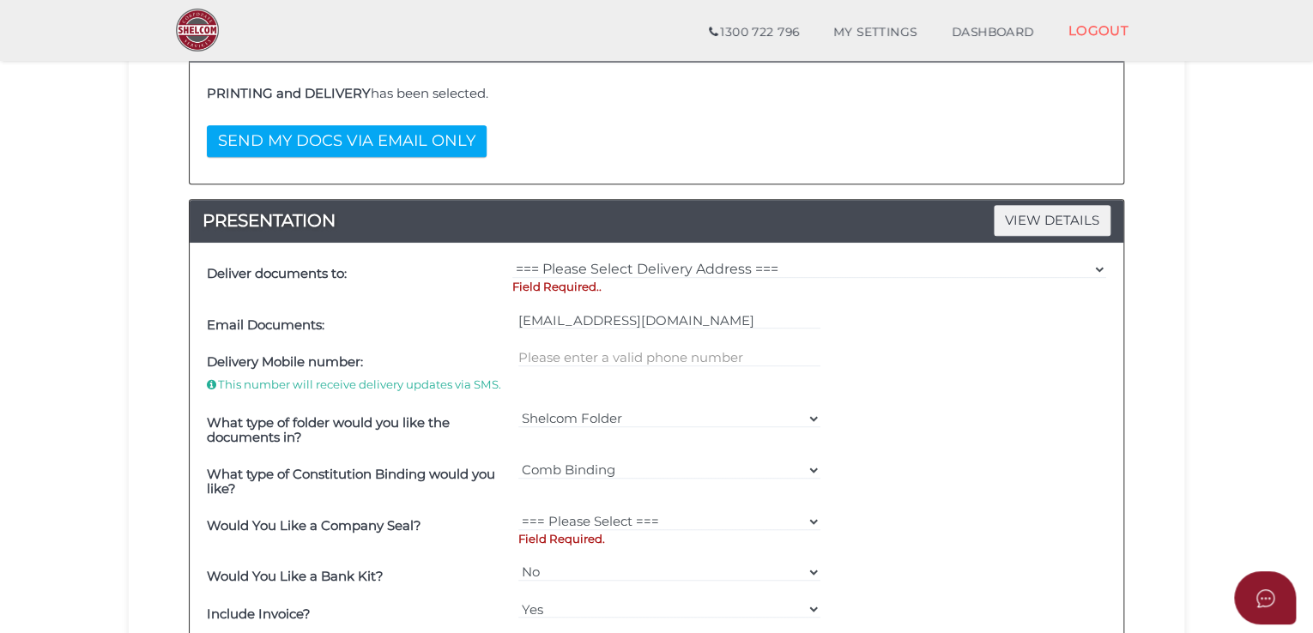
click at [554, 257] on div "=== Please Select Delivery Address === (User Address - [PERSON_NAME]) null , , …" at bounding box center [809, 281] width 602 height 51
click at [668, 266] on select "=== Please Select Delivery Address === (User Address - [PERSON_NAME]) null , , …" at bounding box center [809, 269] width 594 height 19
select select "Other"
click at [512, 260] on select "=== Please Select Delivery Address === (User Address - [PERSON_NAME]) null , , …" at bounding box center [809, 269] width 594 height 19
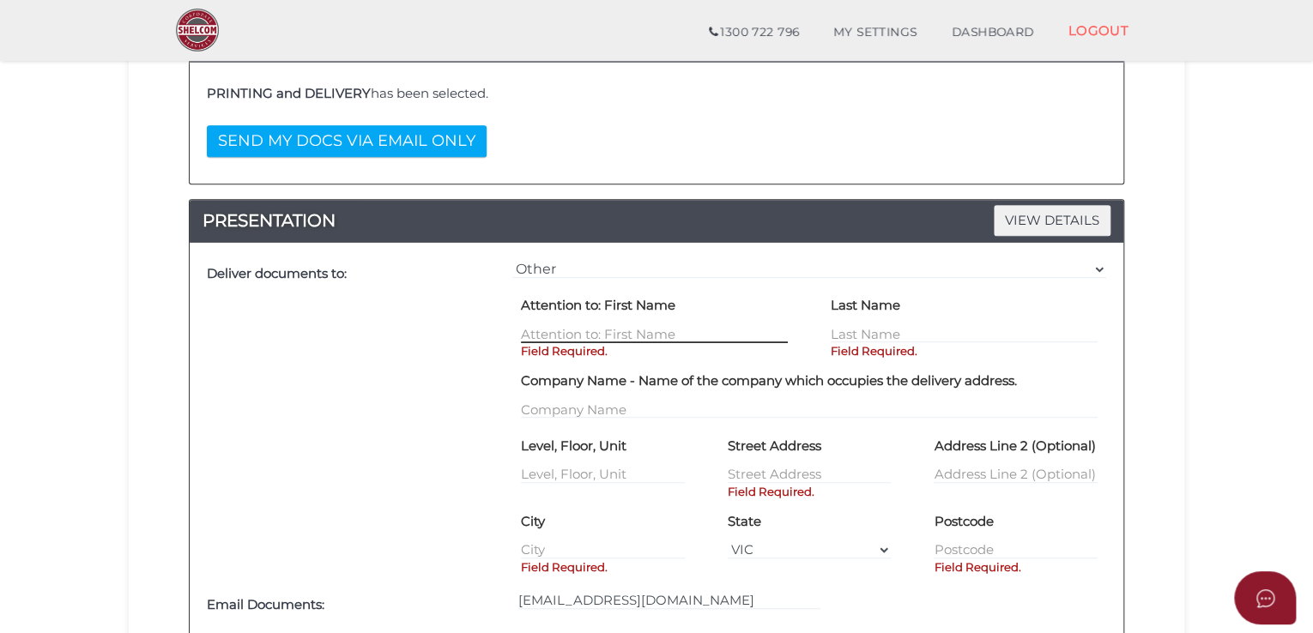
click at [628, 329] on input "text" at bounding box center [654, 333] width 267 height 19
drag, startPoint x: 630, startPoint y: 330, endPoint x: 627, endPoint y: 341, distance: 10.6
click at [630, 330] on input "text" at bounding box center [654, 333] width 267 height 19
click at [634, 327] on input "text" at bounding box center [654, 333] width 267 height 19
click at [640, 367] on label "Company Name - Name of the company which occupies the delivery address." at bounding box center [769, 381] width 496 height 29
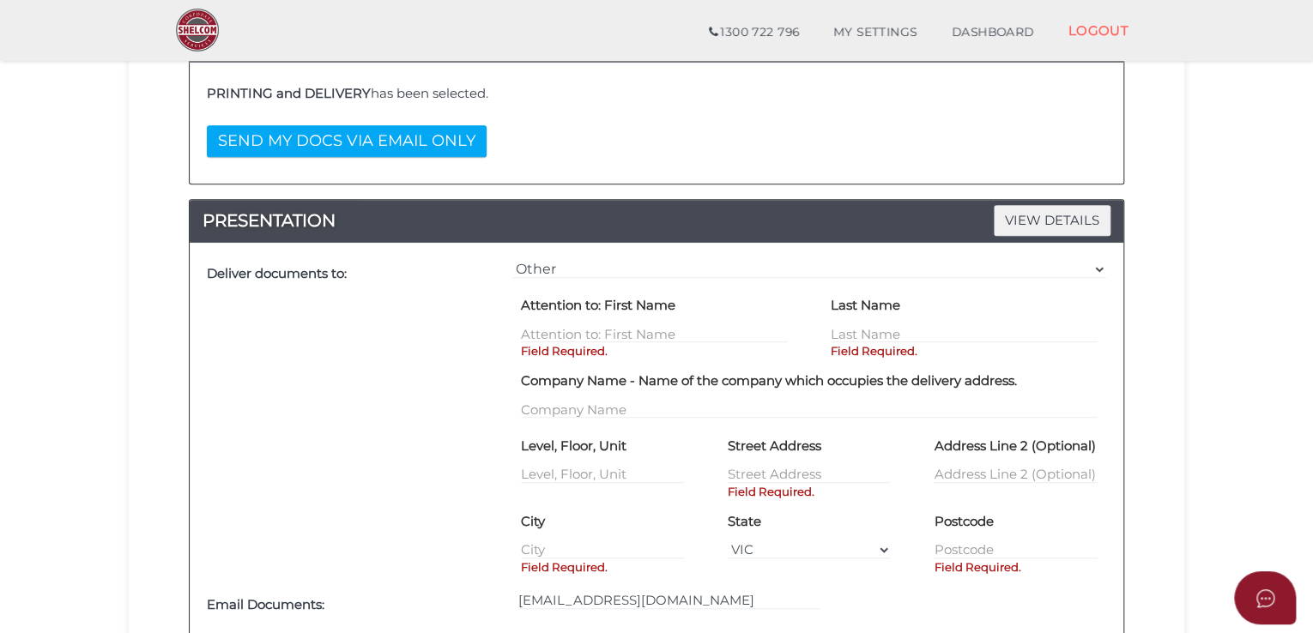
click at [614, 343] on p "Field Required." at bounding box center [654, 351] width 267 height 16
click at [615, 333] on input "text" at bounding box center [654, 333] width 267 height 19
type input "Chizuka"
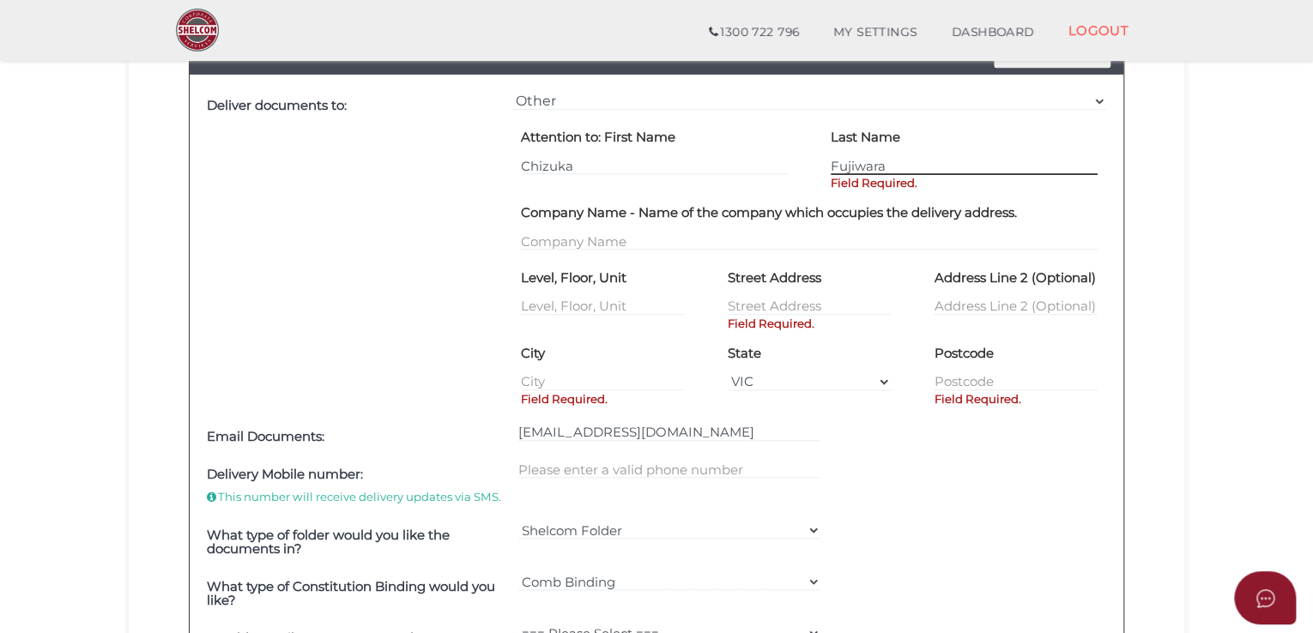
scroll to position [515, 0]
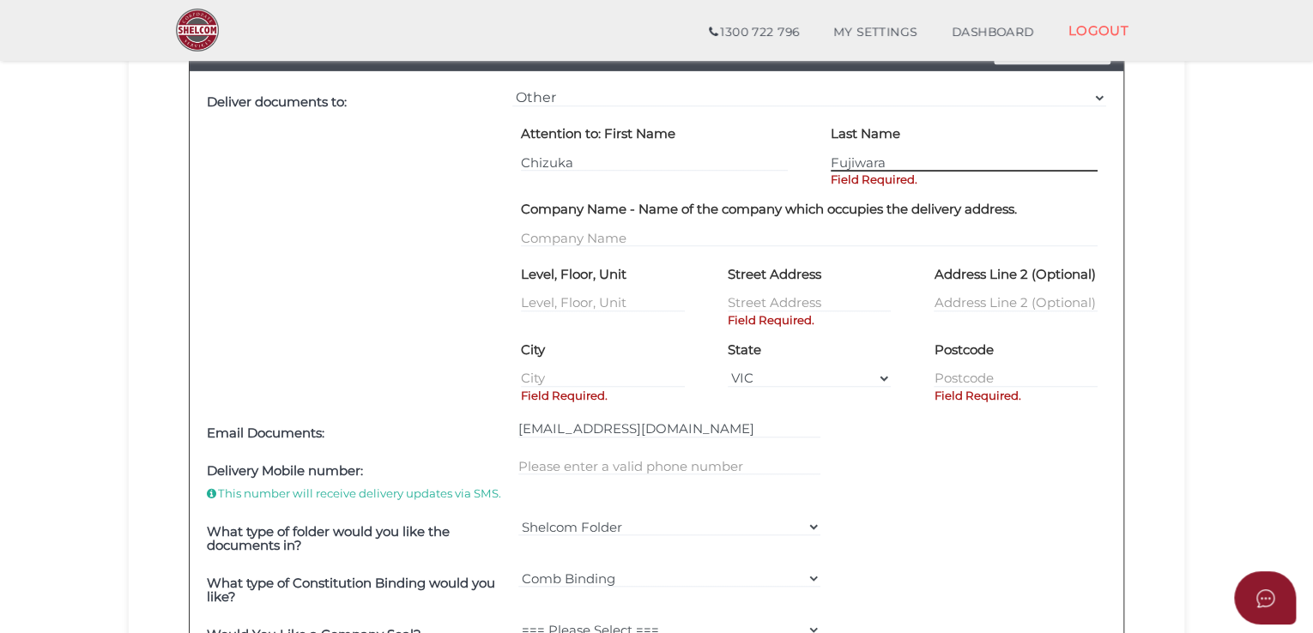
type input "Fujiwara"
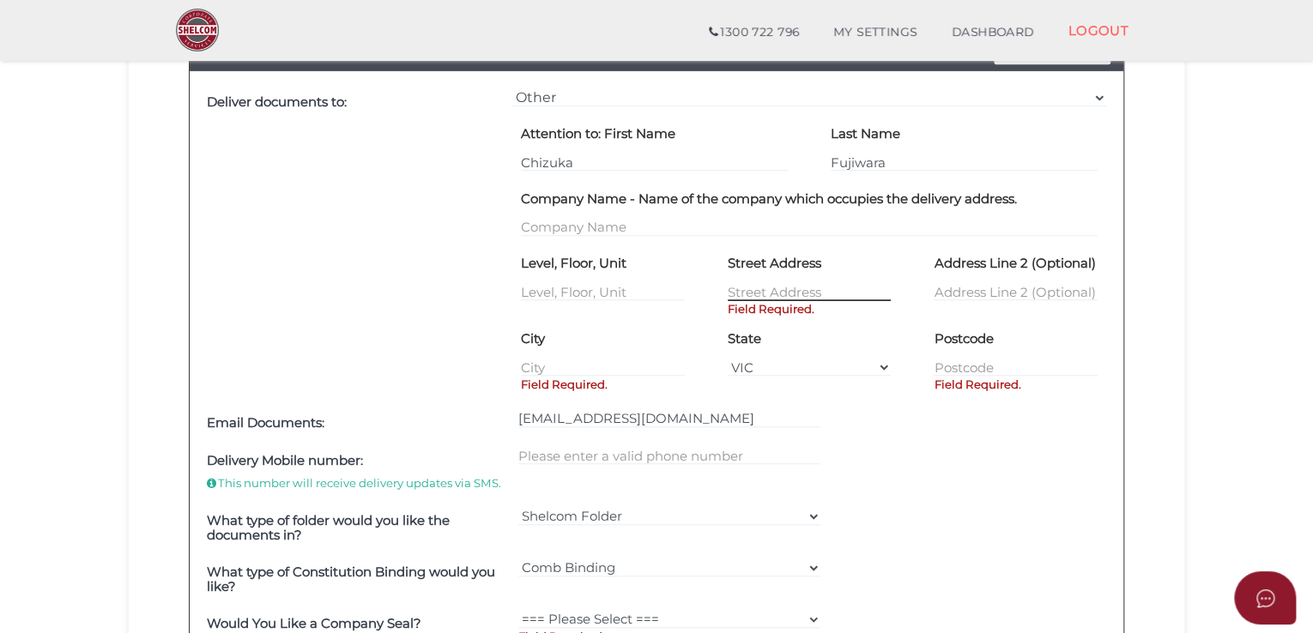
click at [782, 295] on input "text" at bounding box center [810, 291] width 164 height 19
click at [793, 296] on input "text" at bounding box center [810, 291] width 164 height 19
type input "[STREET_ADDRESS][PERSON_NAME]"
click at [579, 358] on input "text" at bounding box center [603, 367] width 164 height 19
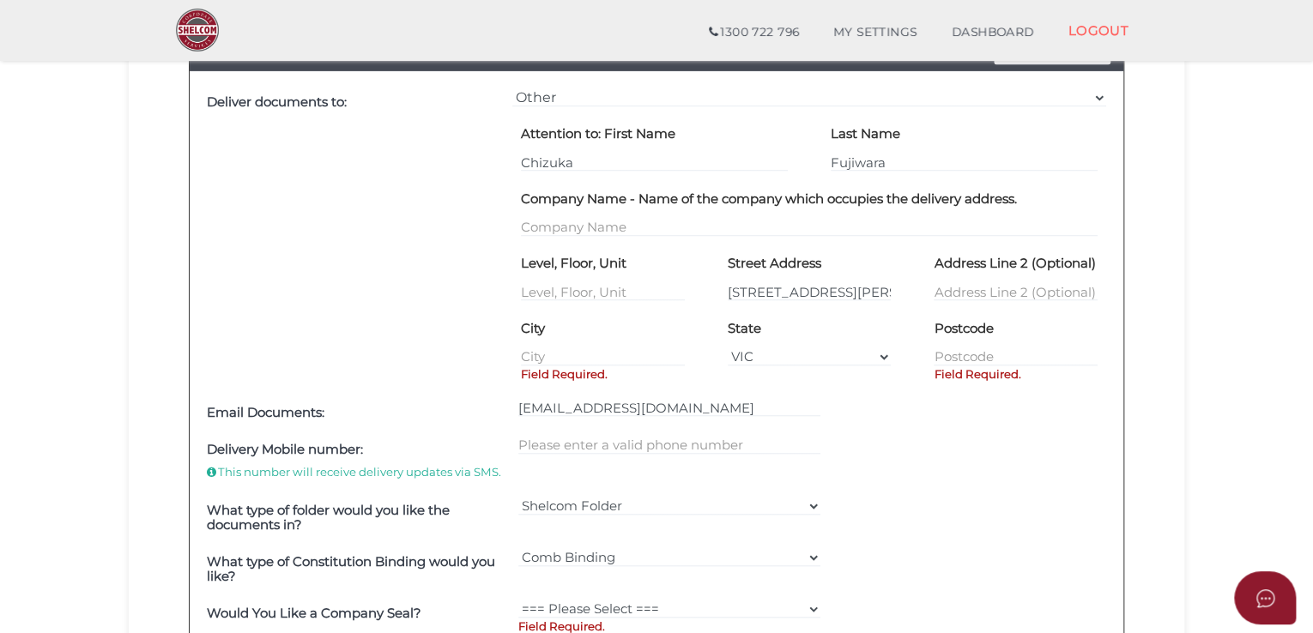
click at [618, 395] on div "[EMAIL_ADDRESS][DOMAIN_NAME]" at bounding box center [669, 413] width 311 height 38
click at [611, 325] on div "City Field Required." at bounding box center [603, 340] width 164 height 52
click at [614, 340] on div "City Field Required." at bounding box center [603, 340] width 164 height 52
click at [608, 354] on input "text" at bounding box center [603, 357] width 164 height 19
type input "Burwood"
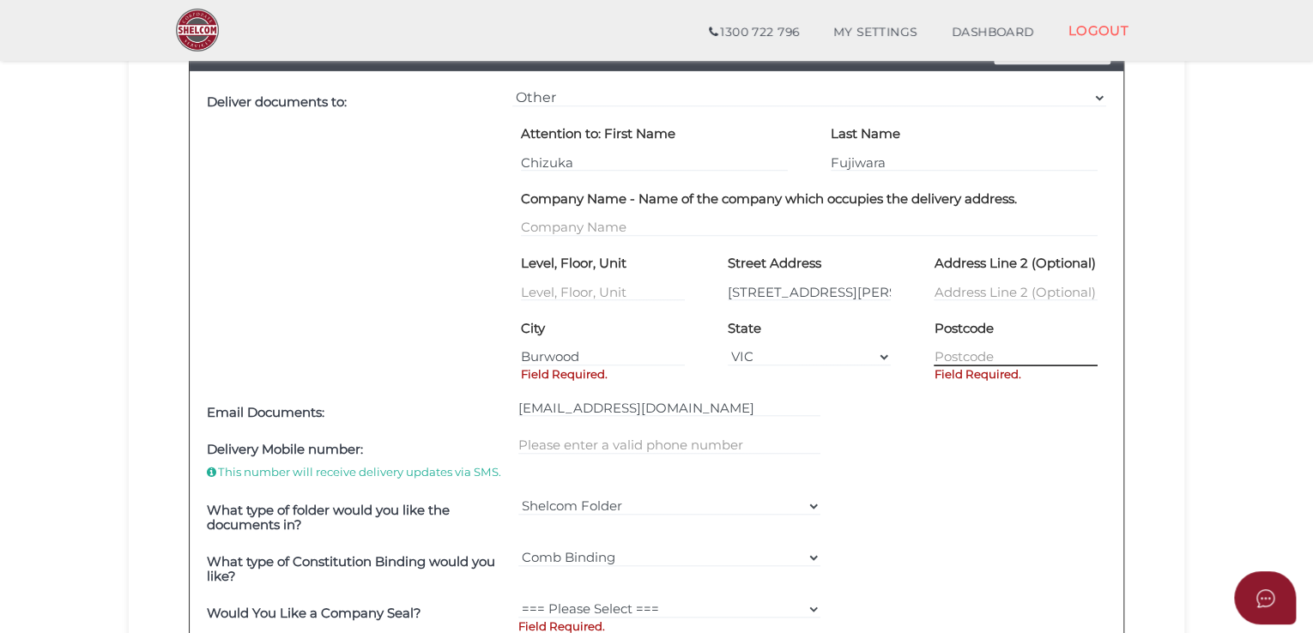
click at [979, 354] on input "text" at bounding box center [1016, 357] width 164 height 19
type input "3125"
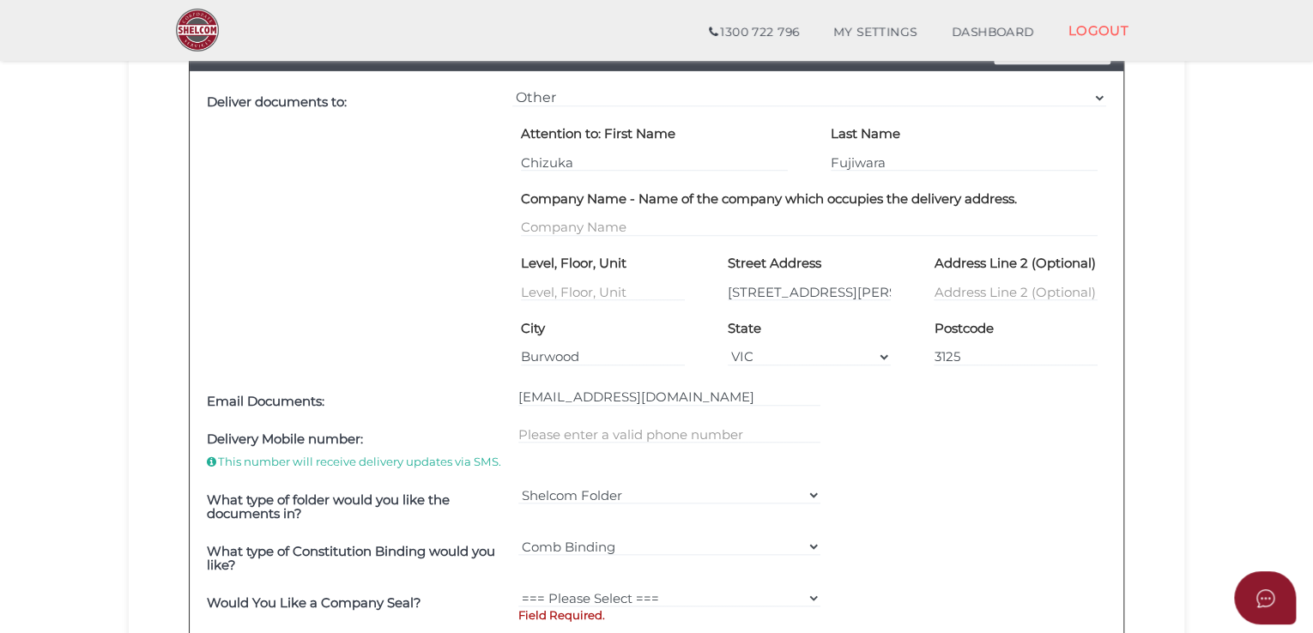
click at [311, 285] on div "Deliver documents to:" at bounding box center [355, 233] width 305 height 299
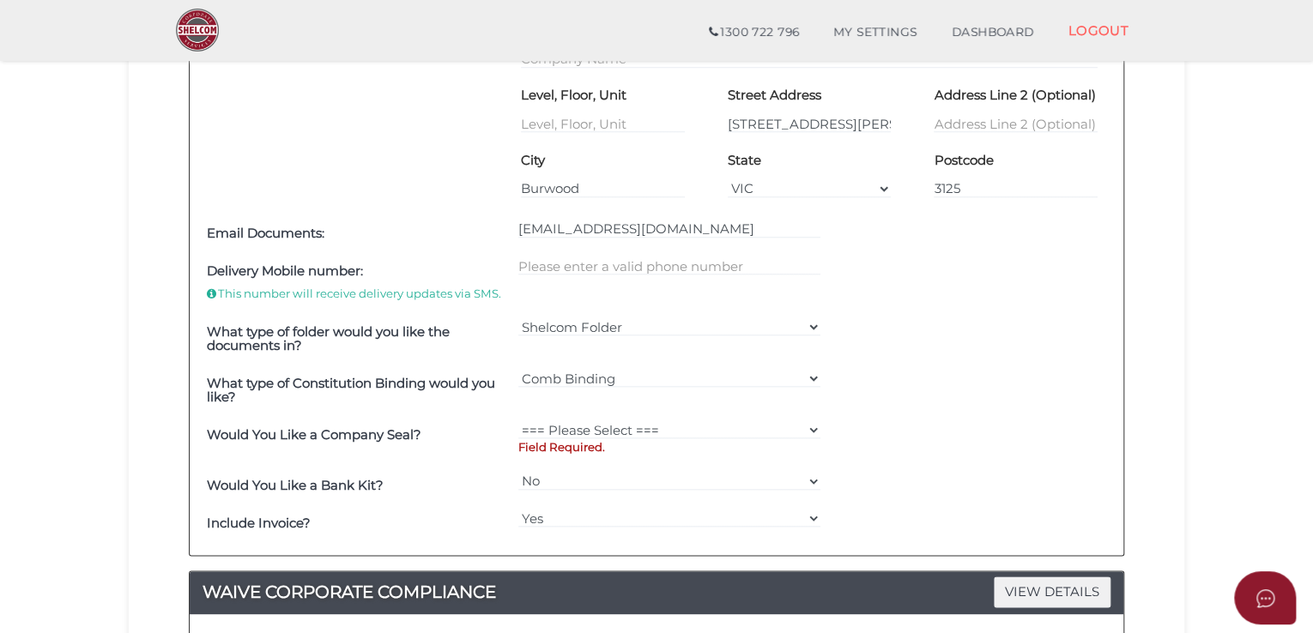
scroll to position [686, 0]
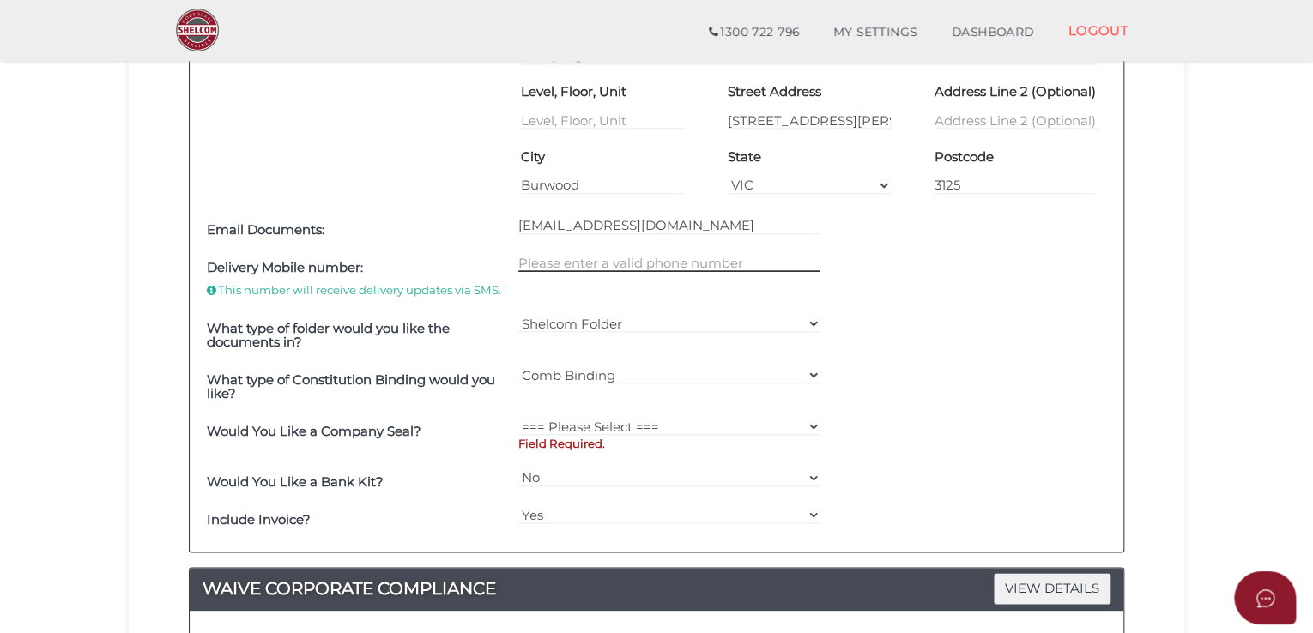
click at [536, 269] on input "text" at bounding box center [669, 262] width 303 height 19
type input "0481601014"
click at [1034, 342] on div "What type of folder would you like the documents in? Shelcom Folder === Please …" at bounding box center [657, 335] width 908 height 51
click at [566, 320] on select "Shelcom Folder === Please Select === Shelcom Folder Client Supplied Folder No F…" at bounding box center [669, 323] width 303 height 19
select select "Shelcom Folder"
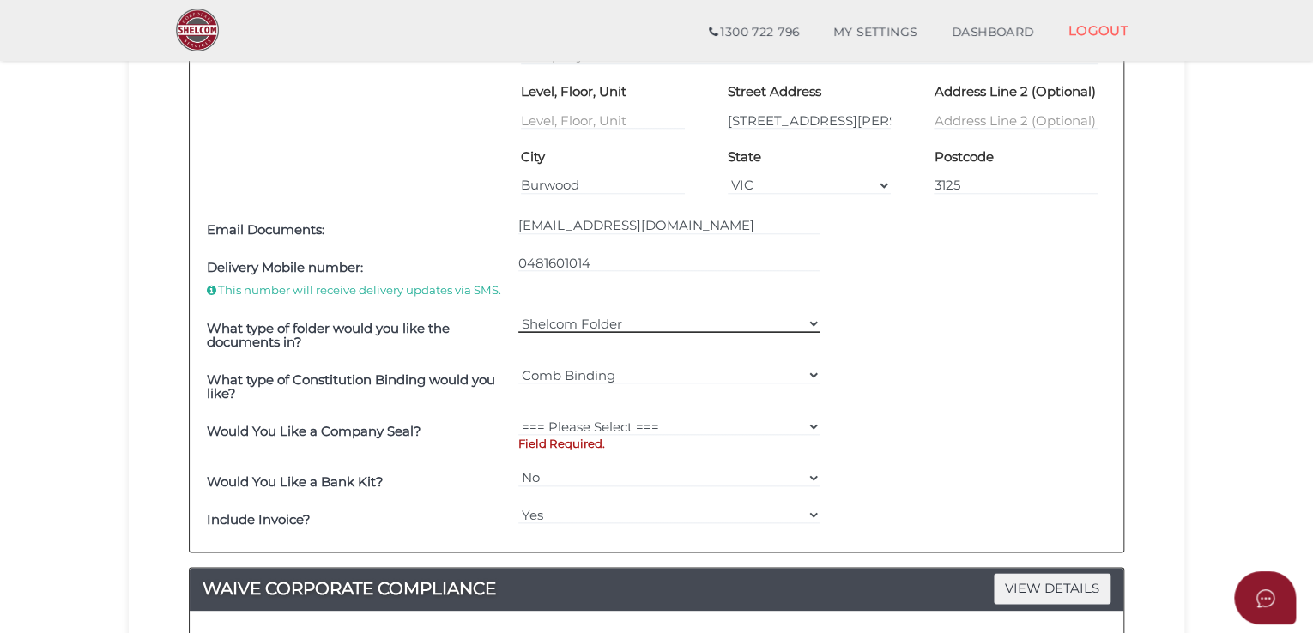
click at [518, 314] on select "Shelcom Folder === Please Select === Shelcom Folder Client Supplied Folder No F…" at bounding box center [669, 323] width 303 height 19
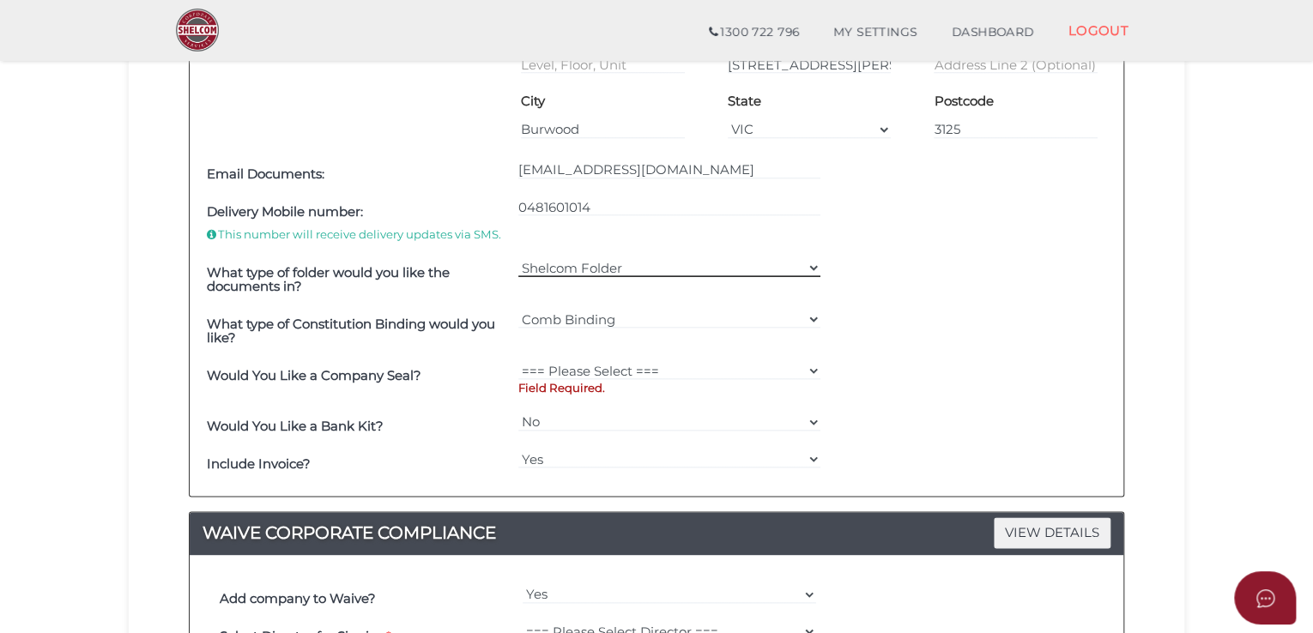
scroll to position [772, 0]
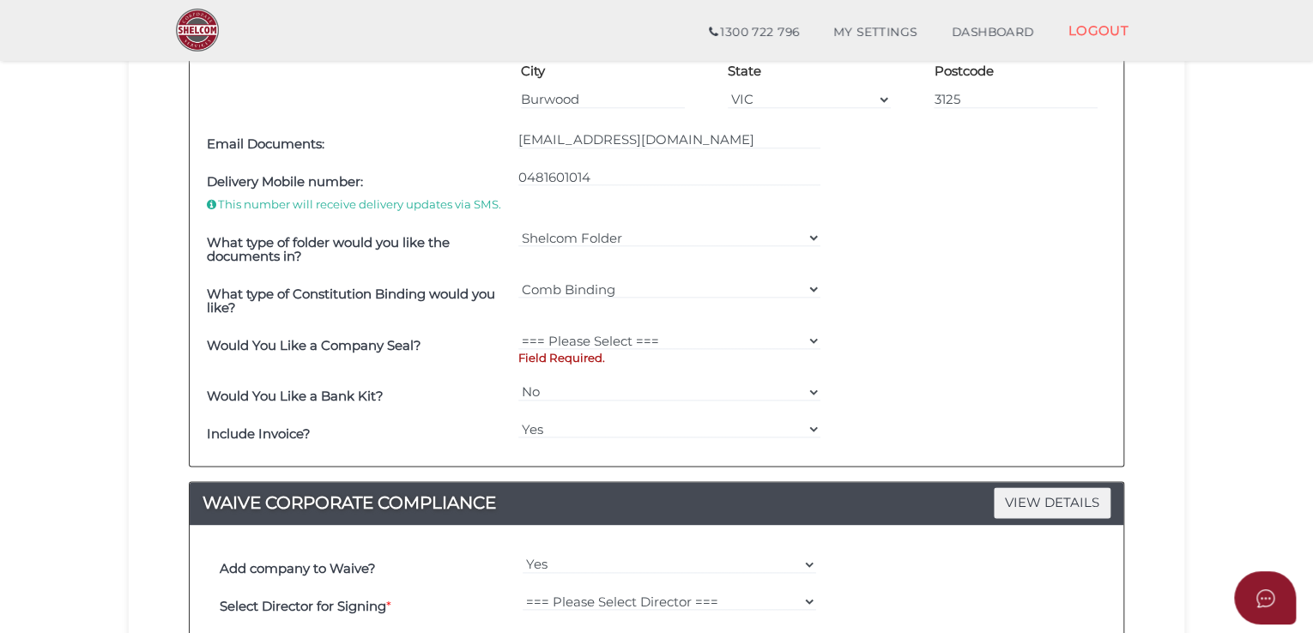
click at [572, 350] on p "Field Required." at bounding box center [669, 358] width 303 height 16
click at [578, 338] on select "=== Please Select === Fold Seal $50 No Seal" at bounding box center [669, 340] width 303 height 19
select select "0"
click at [518, 331] on select "=== Please Select === Fold Seal $50 No Seal" at bounding box center [669, 340] width 303 height 19
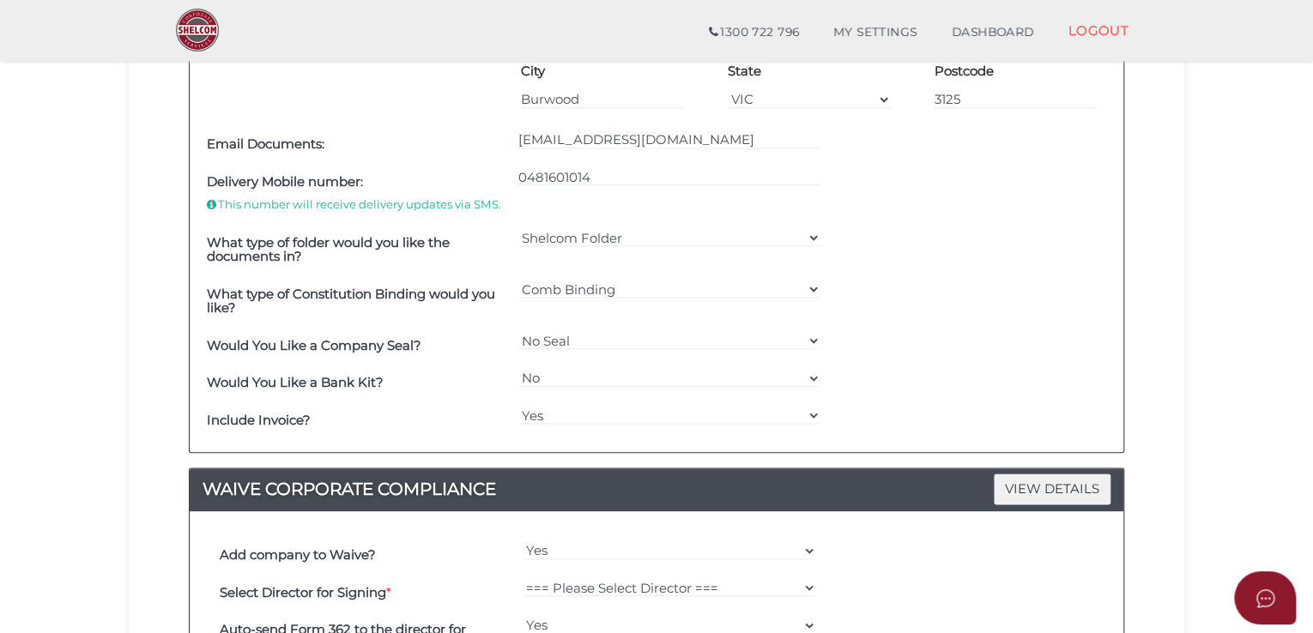
click at [1029, 359] on div "Would You Like a Company Seal? === Please Select === Fold Seal $50 No Seal" at bounding box center [657, 346] width 908 height 38
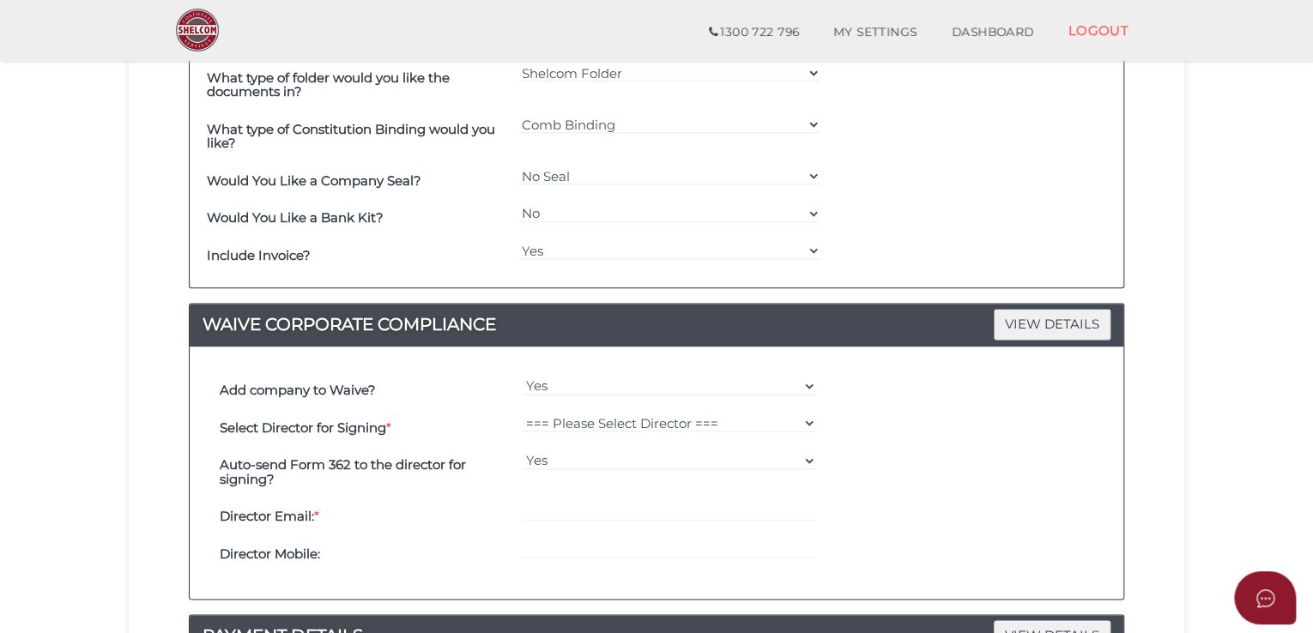
scroll to position [1116, 0]
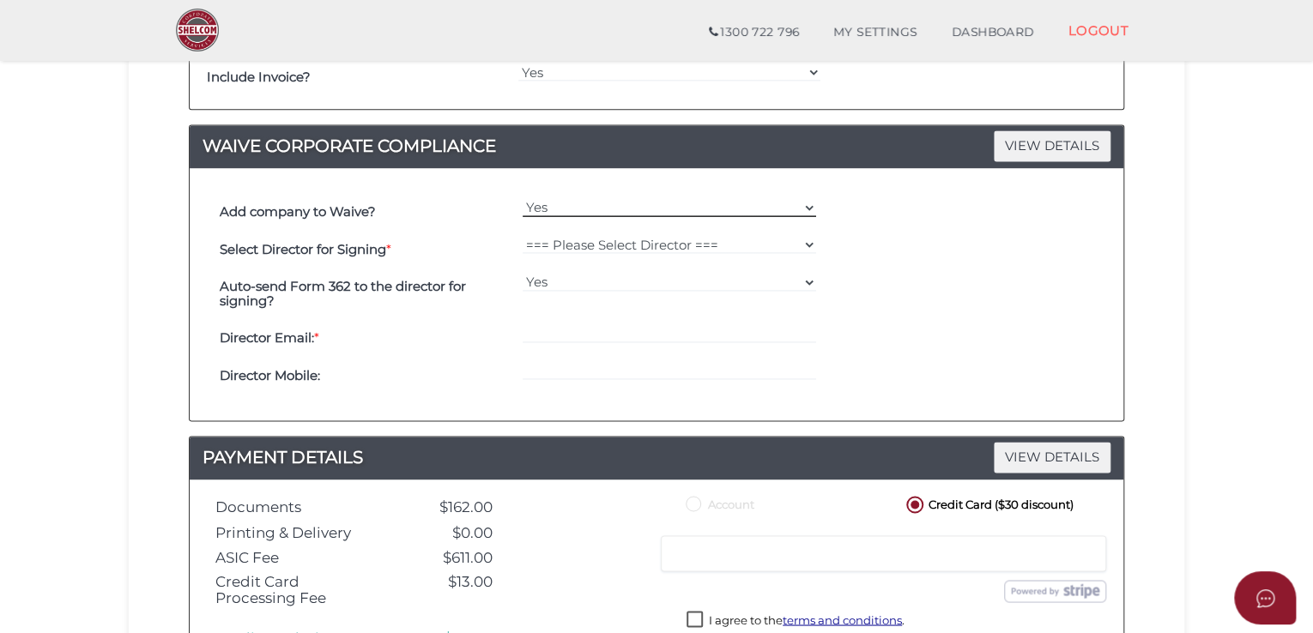
click at [592, 198] on select "Yes No" at bounding box center [670, 207] width 294 height 19
click at [523, 198] on select "Yes No" at bounding box center [670, 207] width 294 height 19
click at [608, 248] on select "=== Please Select Director === Thilanka Thisara [PERSON_NAME] [PERSON_NAME]" at bounding box center [670, 244] width 294 height 19
select select "000026488"
click at [523, 235] on select "=== Please Select Director === Thilanka Thisara [PERSON_NAME] [PERSON_NAME]" at bounding box center [670, 244] width 294 height 19
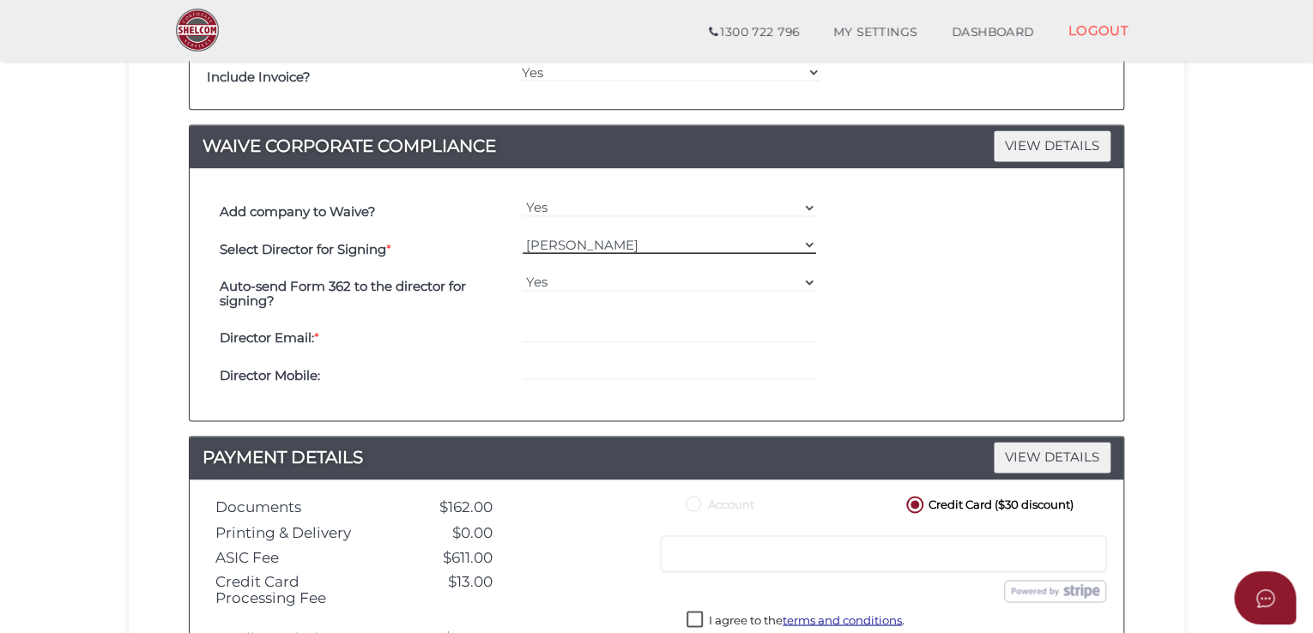
type input "[EMAIL_ADDRESS][DOMAIN_NAME]"
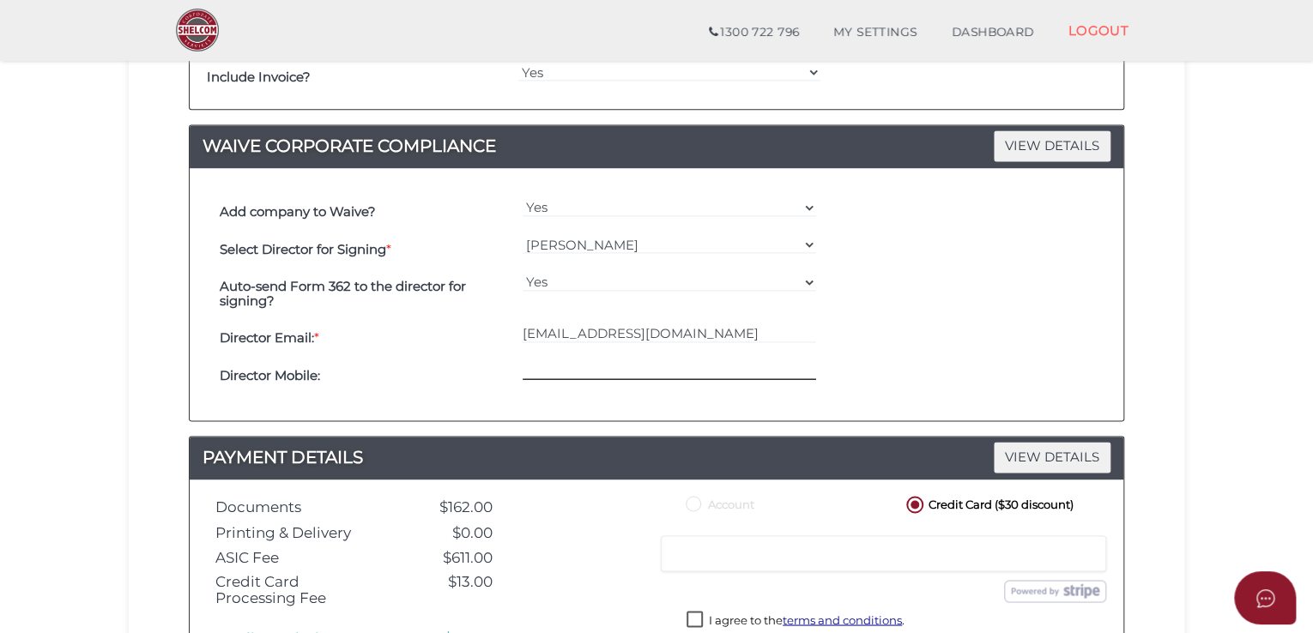
click at [572, 365] on input "tel" at bounding box center [670, 370] width 294 height 19
paste input "0422579885"
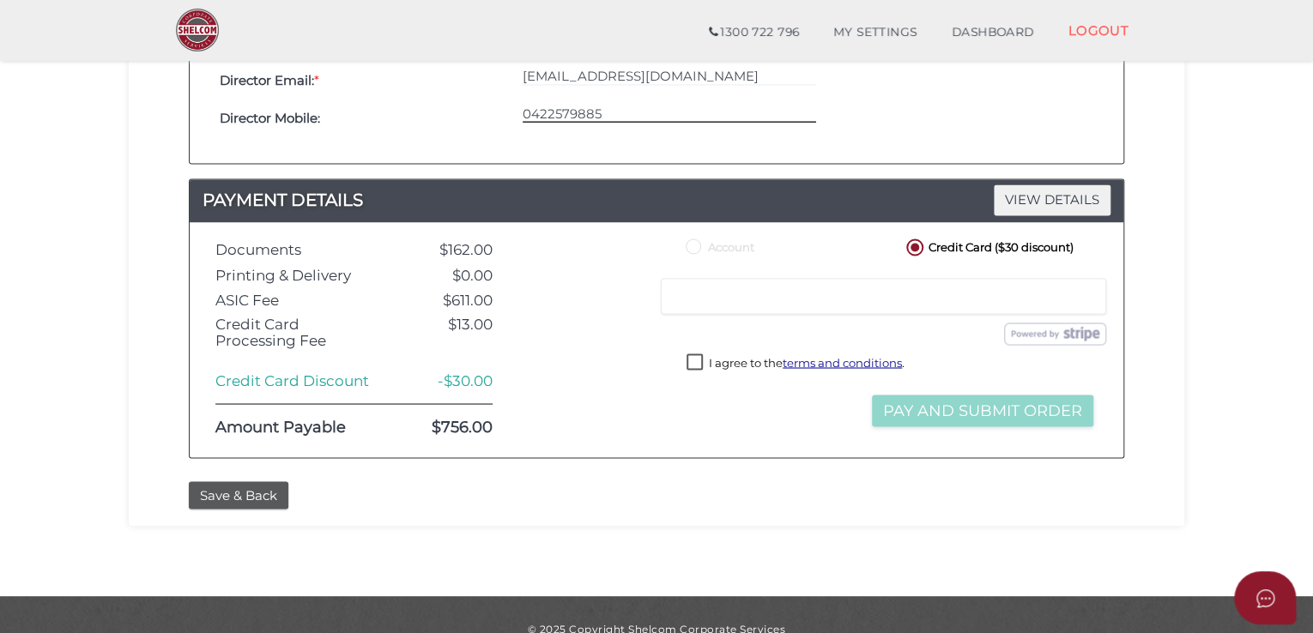
type input "0422579885"
click at [693, 375] on label "I agree to the terms and conditions ." at bounding box center [795, 364] width 218 height 21
checkbox input "true"
